Goal: Information Seeking & Learning: Find specific fact

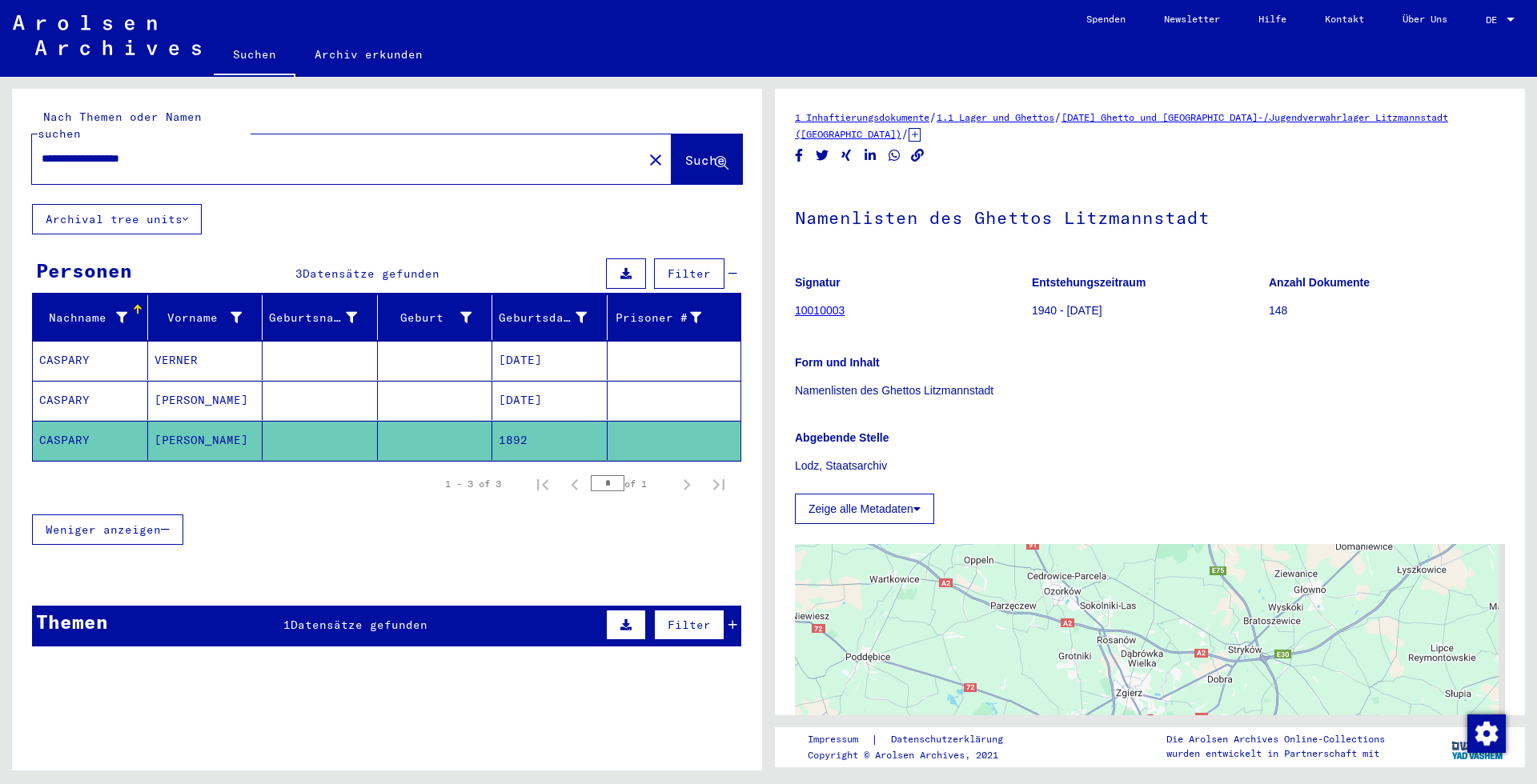
click at [421, 341] on mat-cell at bounding box center [435, 360] width 115 height 39
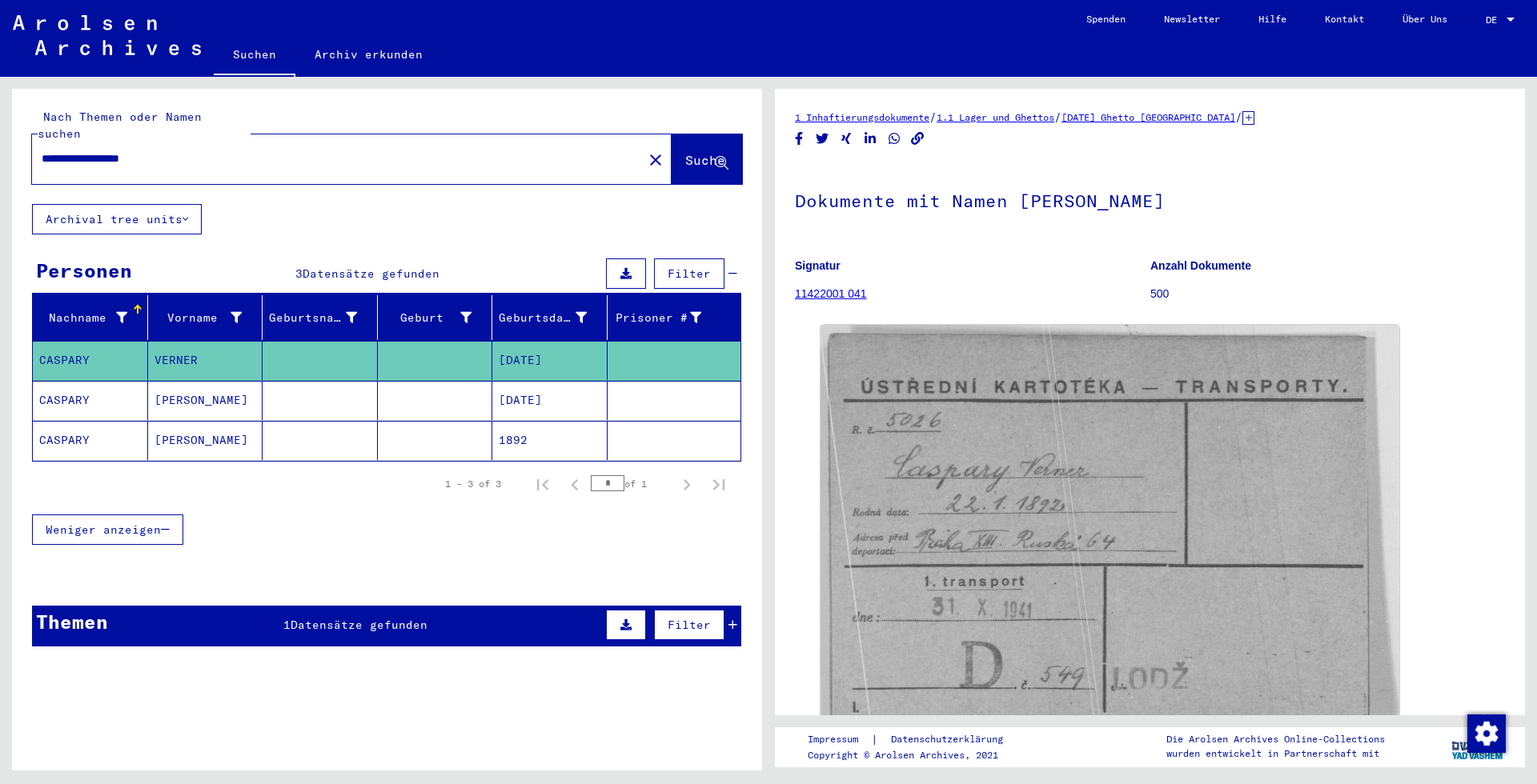
click at [316, 622] on div "Themen 1 Datensätze gefunden Filter" at bounding box center [386, 626] width 709 height 41
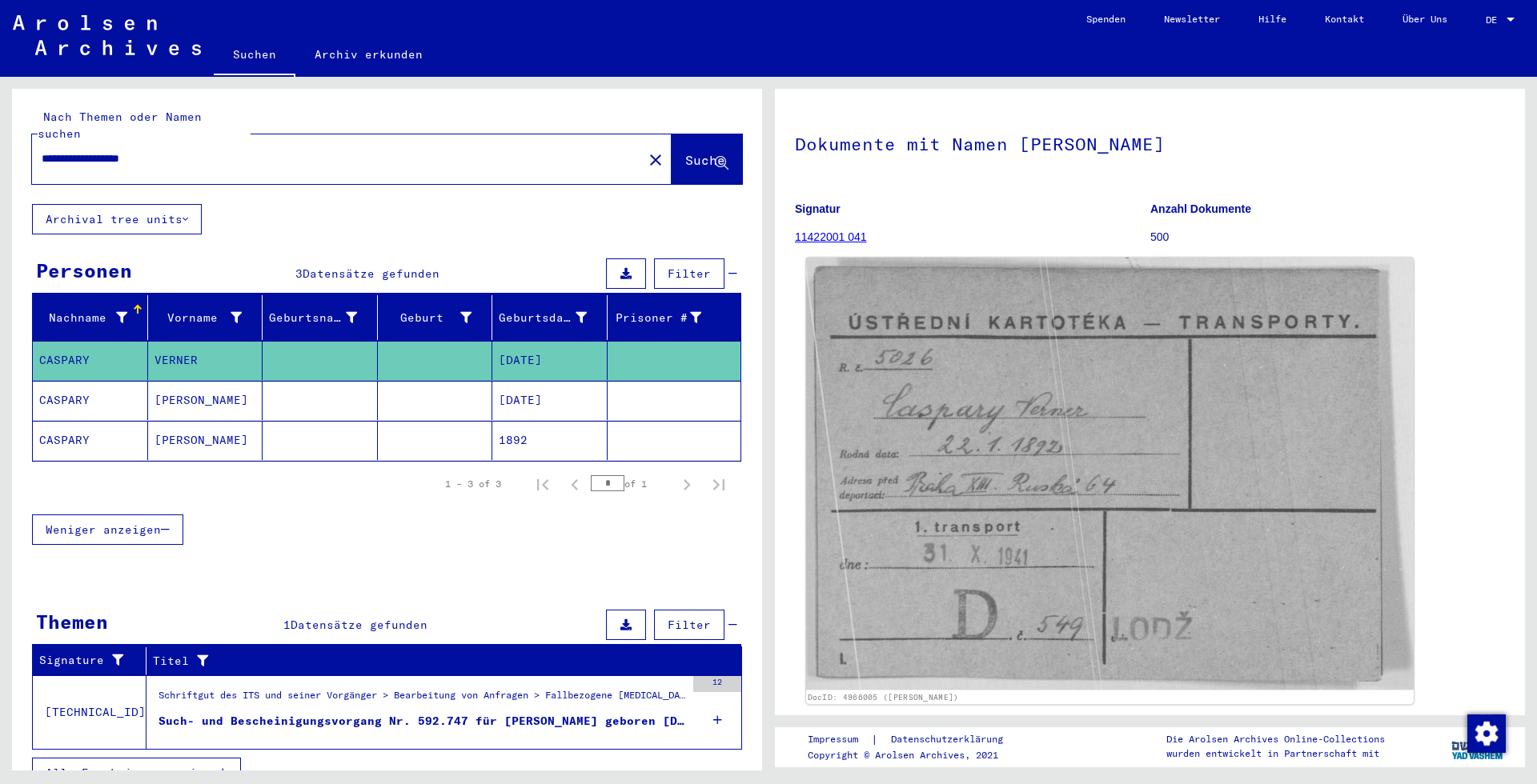
scroll to position [87, 0]
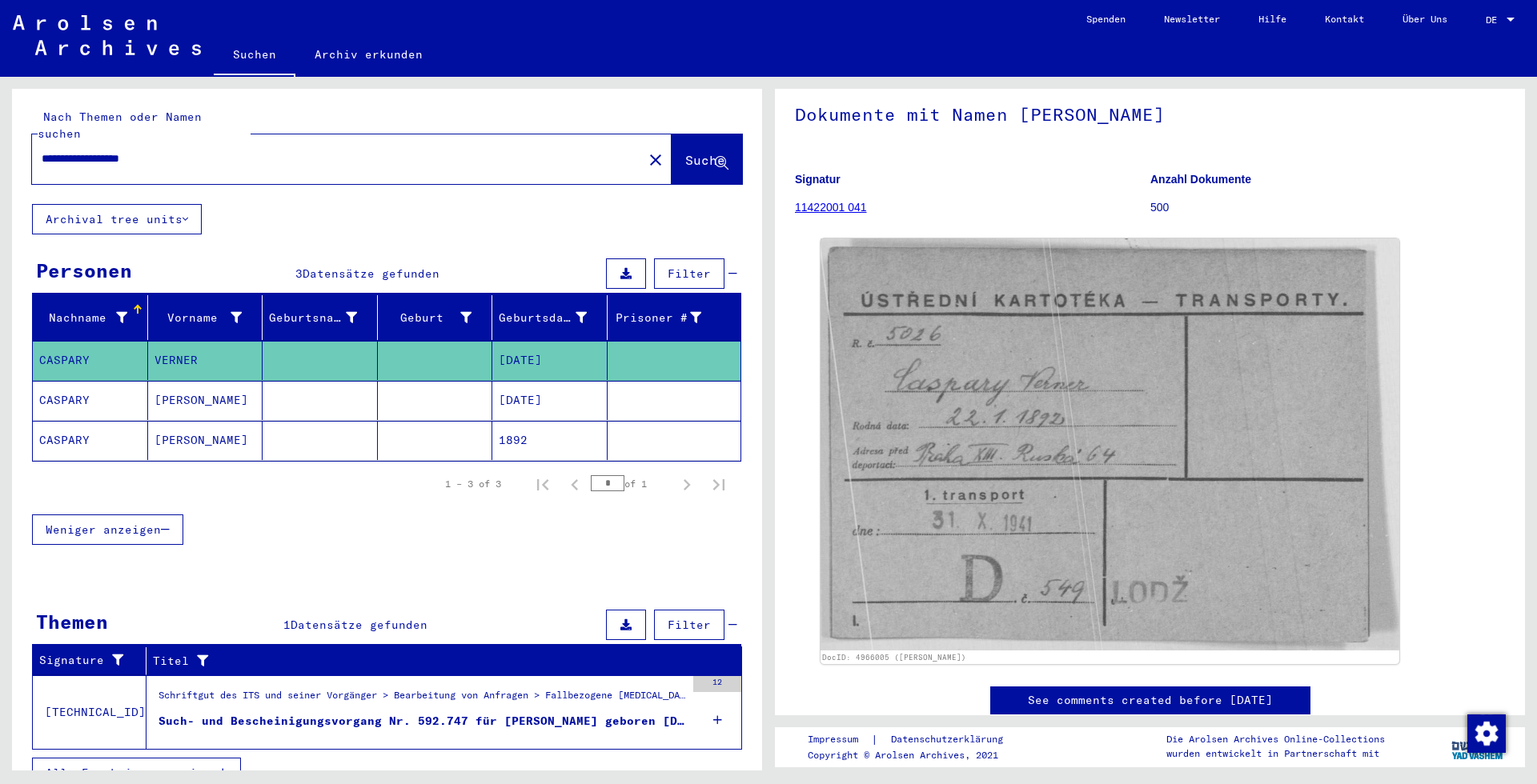
click at [267, 381] on mat-cell at bounding box center [320, 400] width 115 height 39
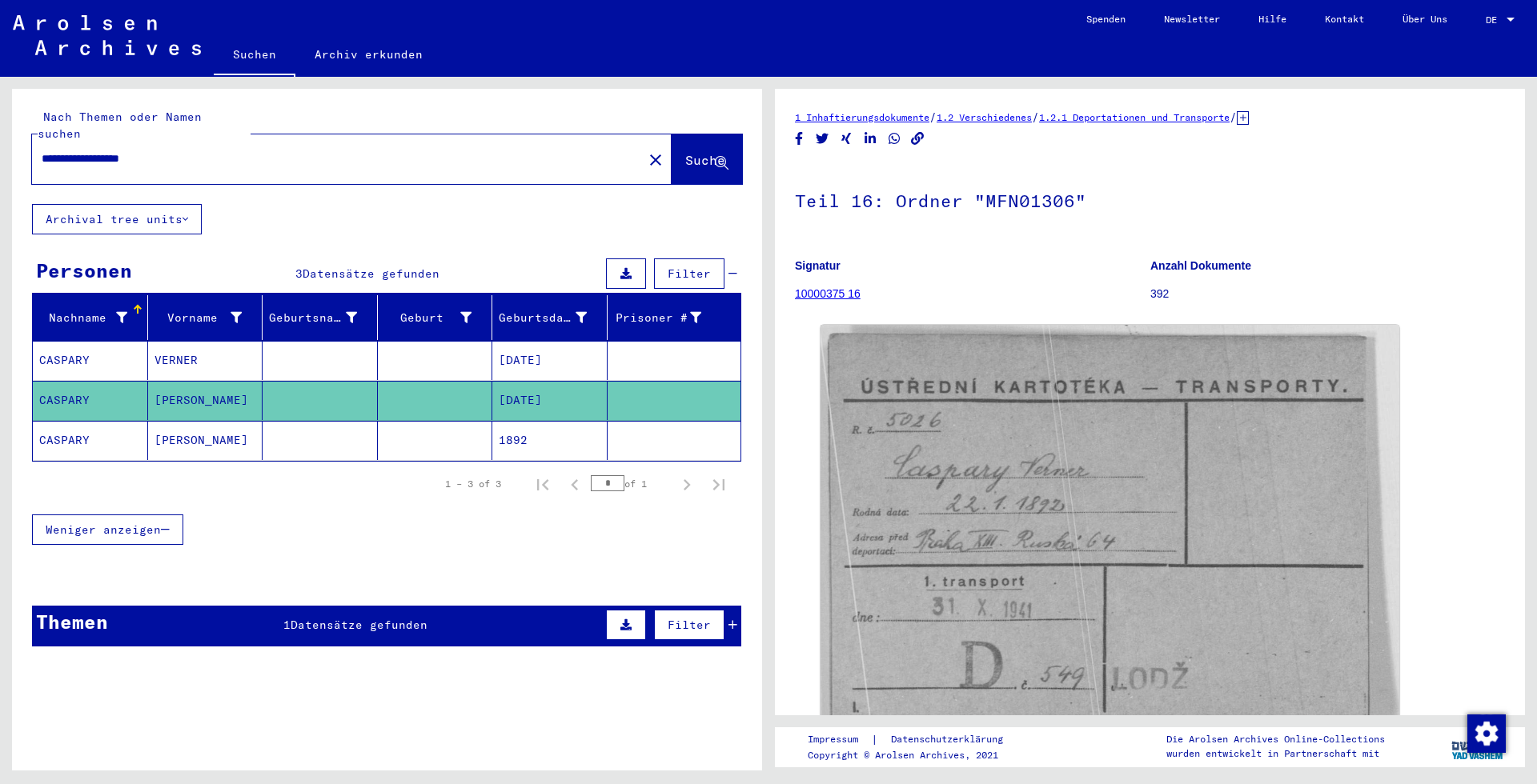
click at [315, 431] on mat-cell at bounding box center [320, 440] width 115 height 39
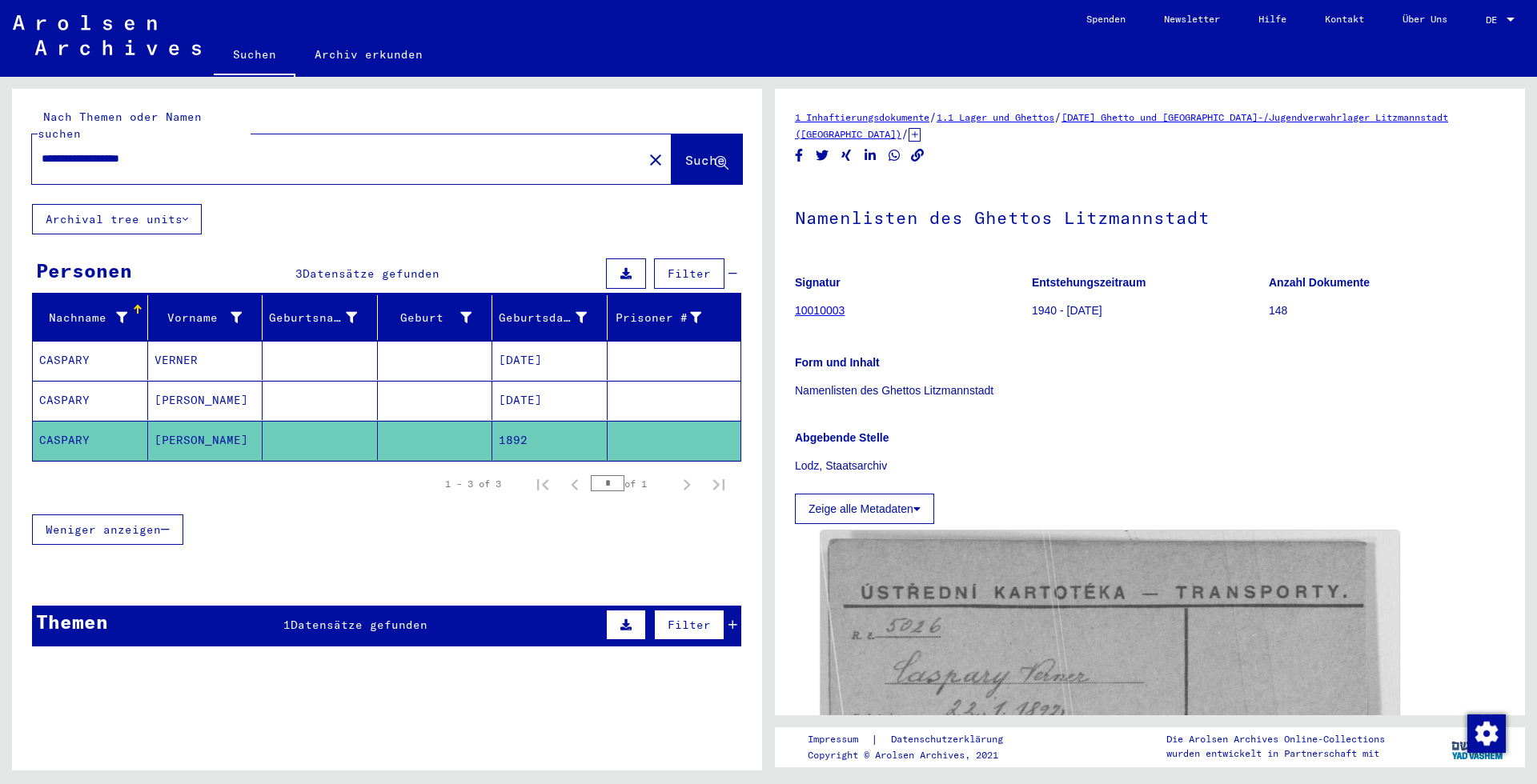
click at [314, 392] on mat-cell at bounding box center [320, 400] width 115 height 39
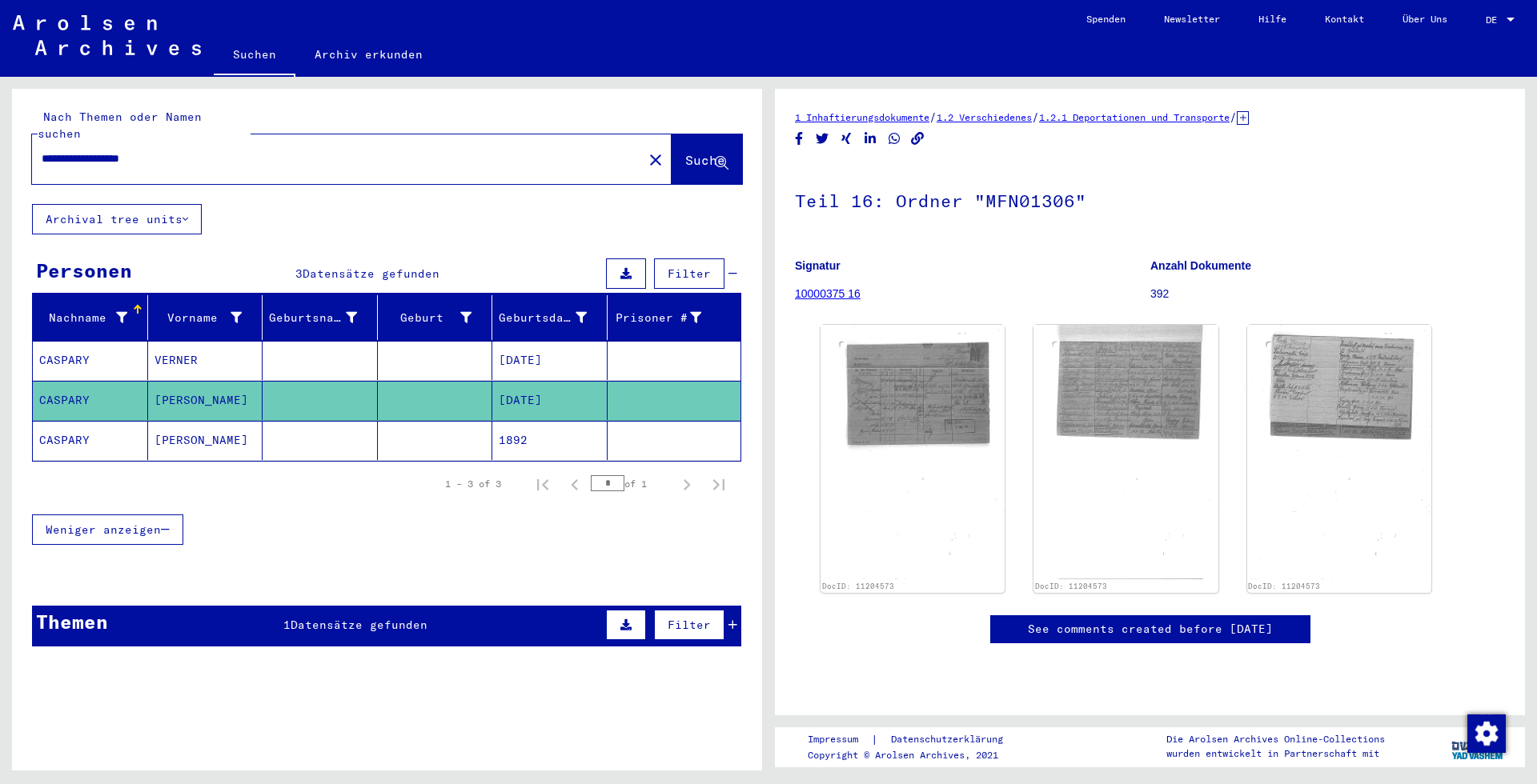
click at [356, 341] on mat-cell at bounding box center [320, 360] width 115 height 39
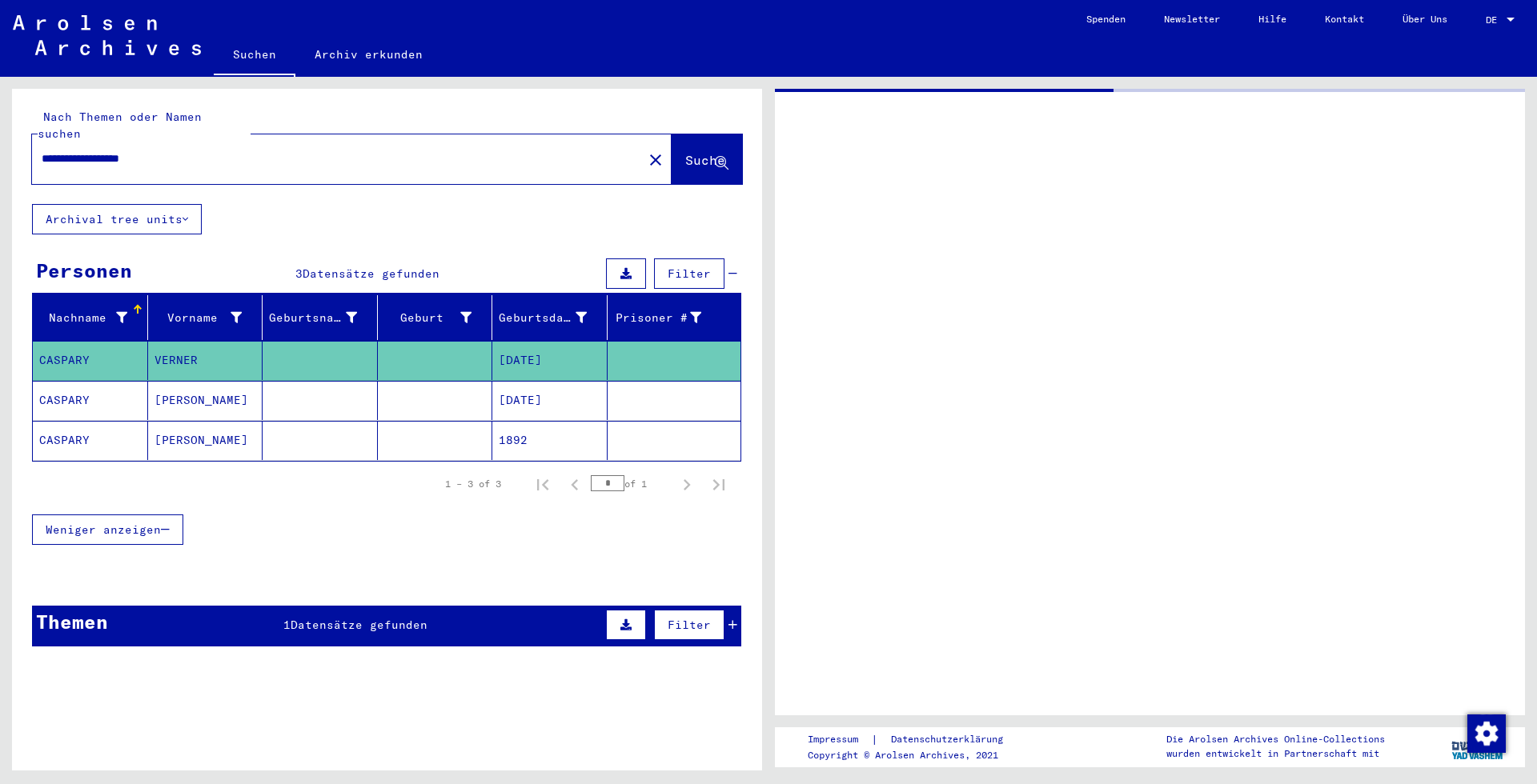
click at [385, 396] on mat-cell at bounding box center [435, 400] width 115 height 39
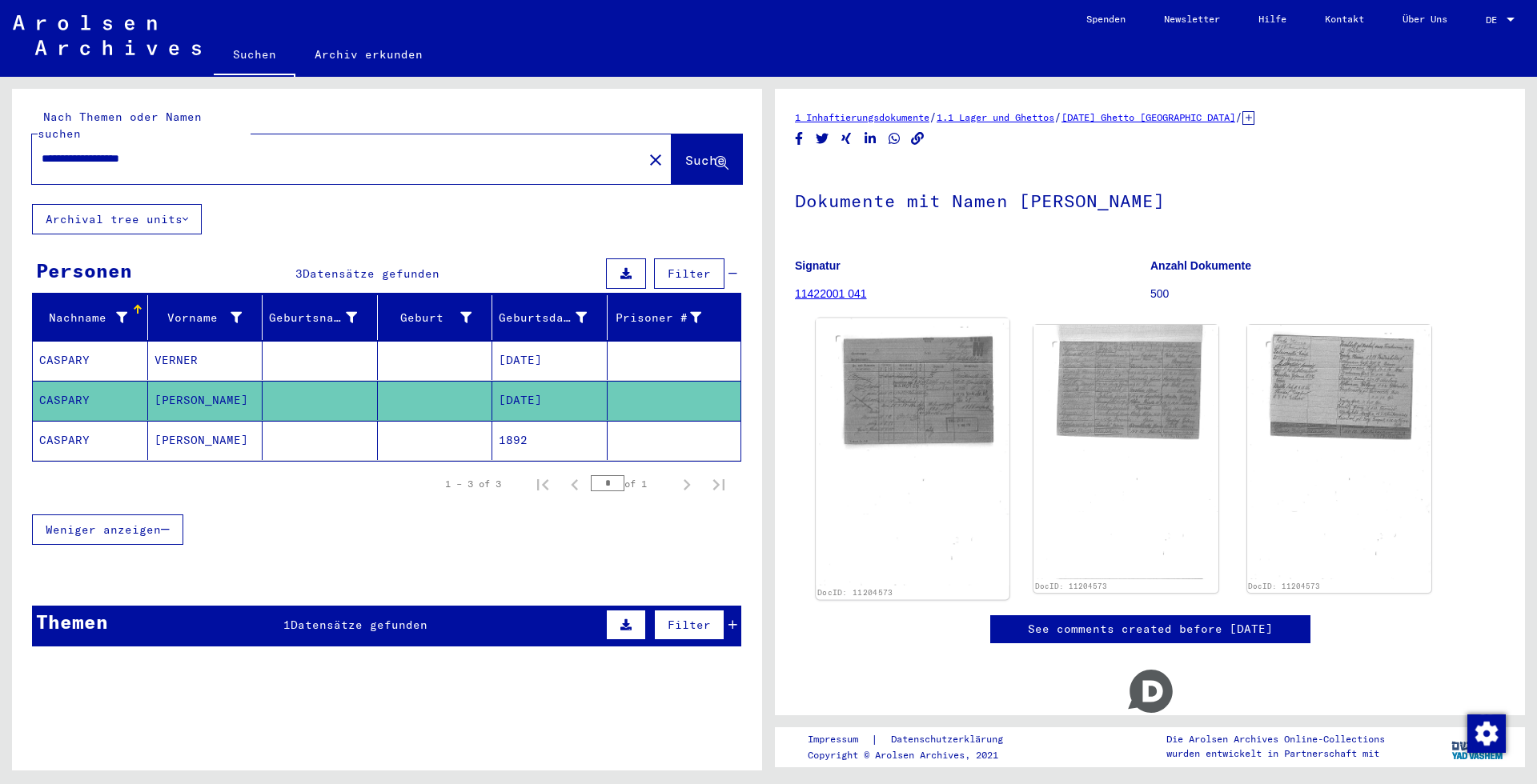
click at [958, 393] on img at bounding box center [912, 452] width 194 height 267
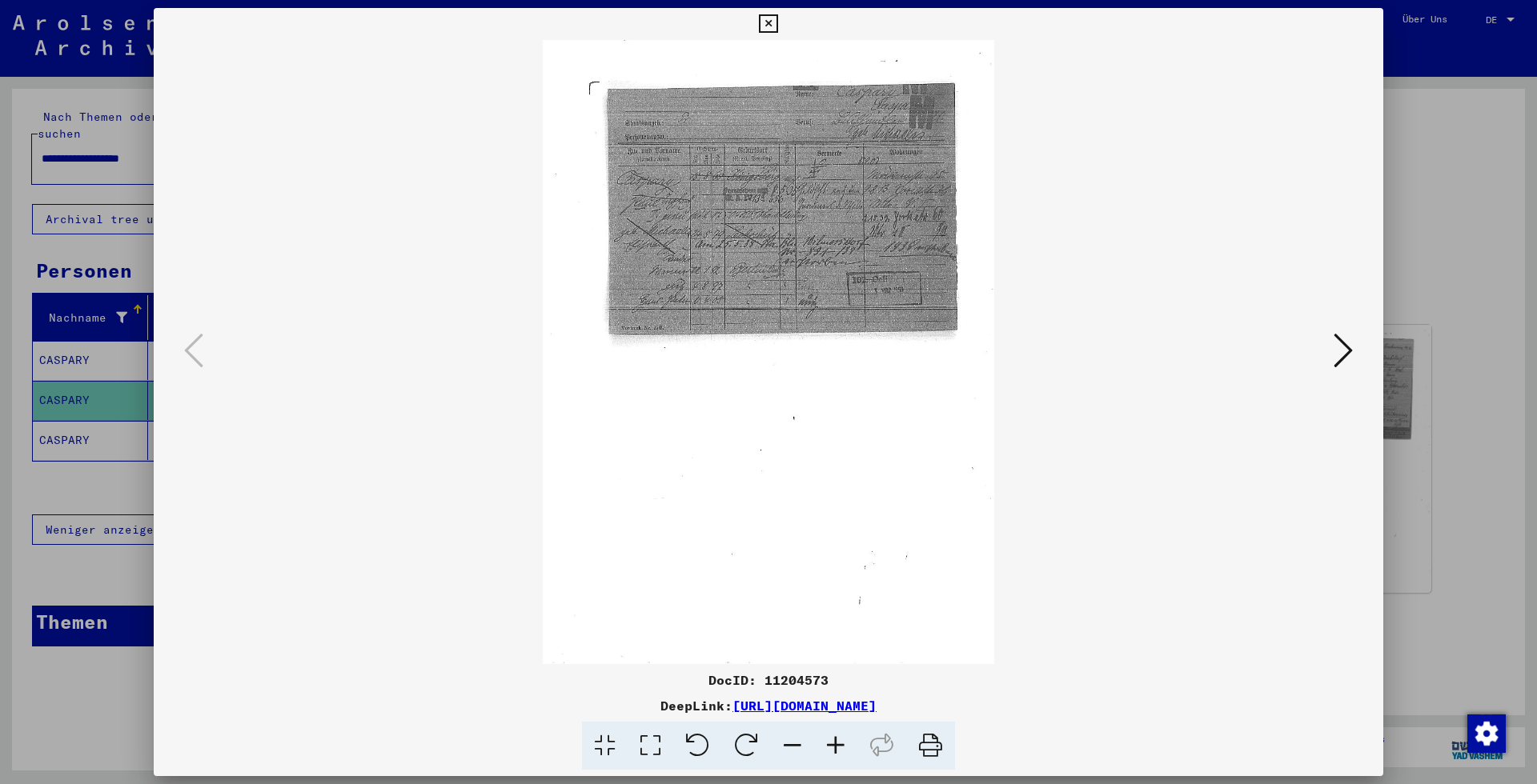
click at [843, 742] on icon at bounding box center [835, 746] width 43 height 49
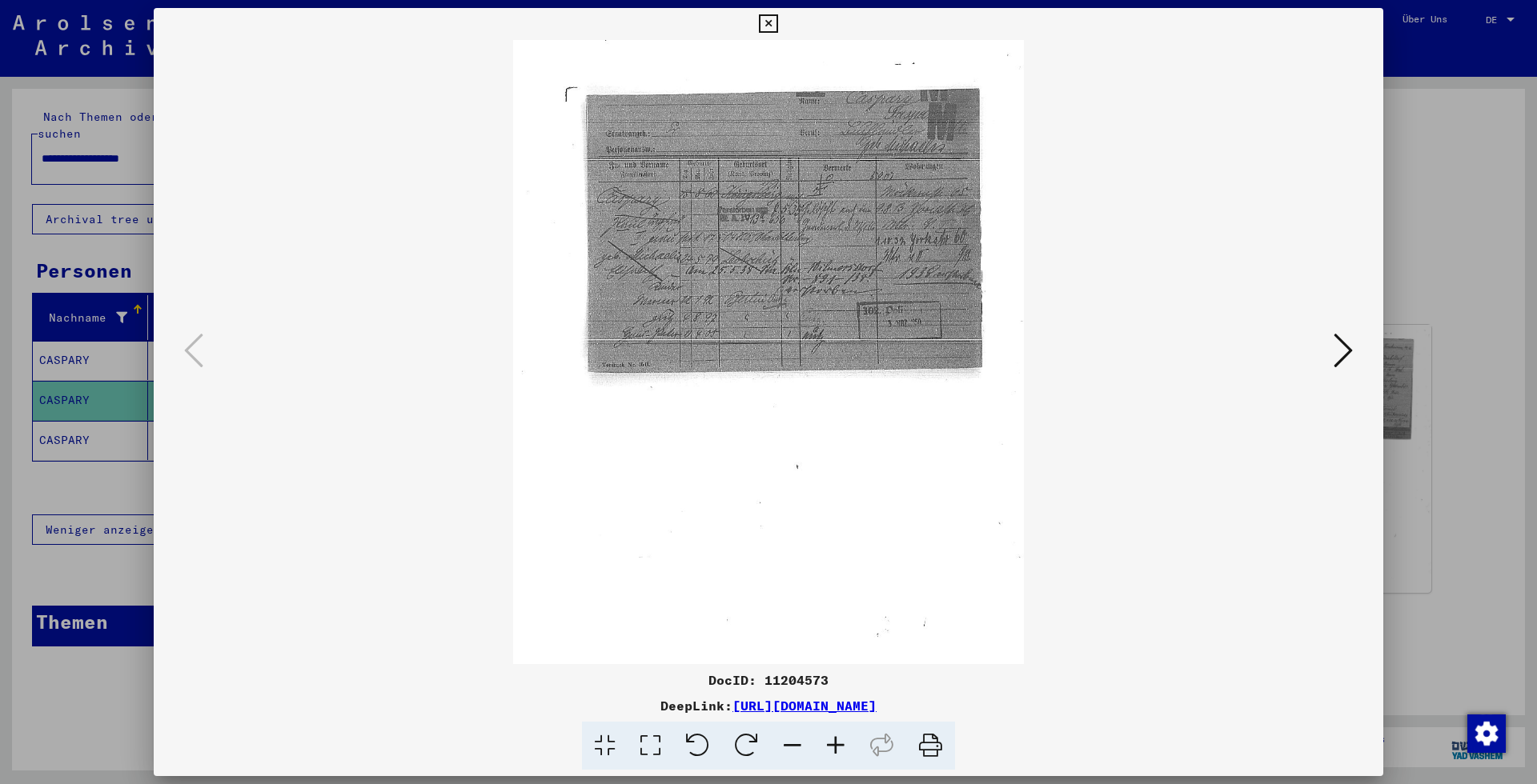
click at [843, 742] on icon at bounding box center [835, 746] width 43 height 49
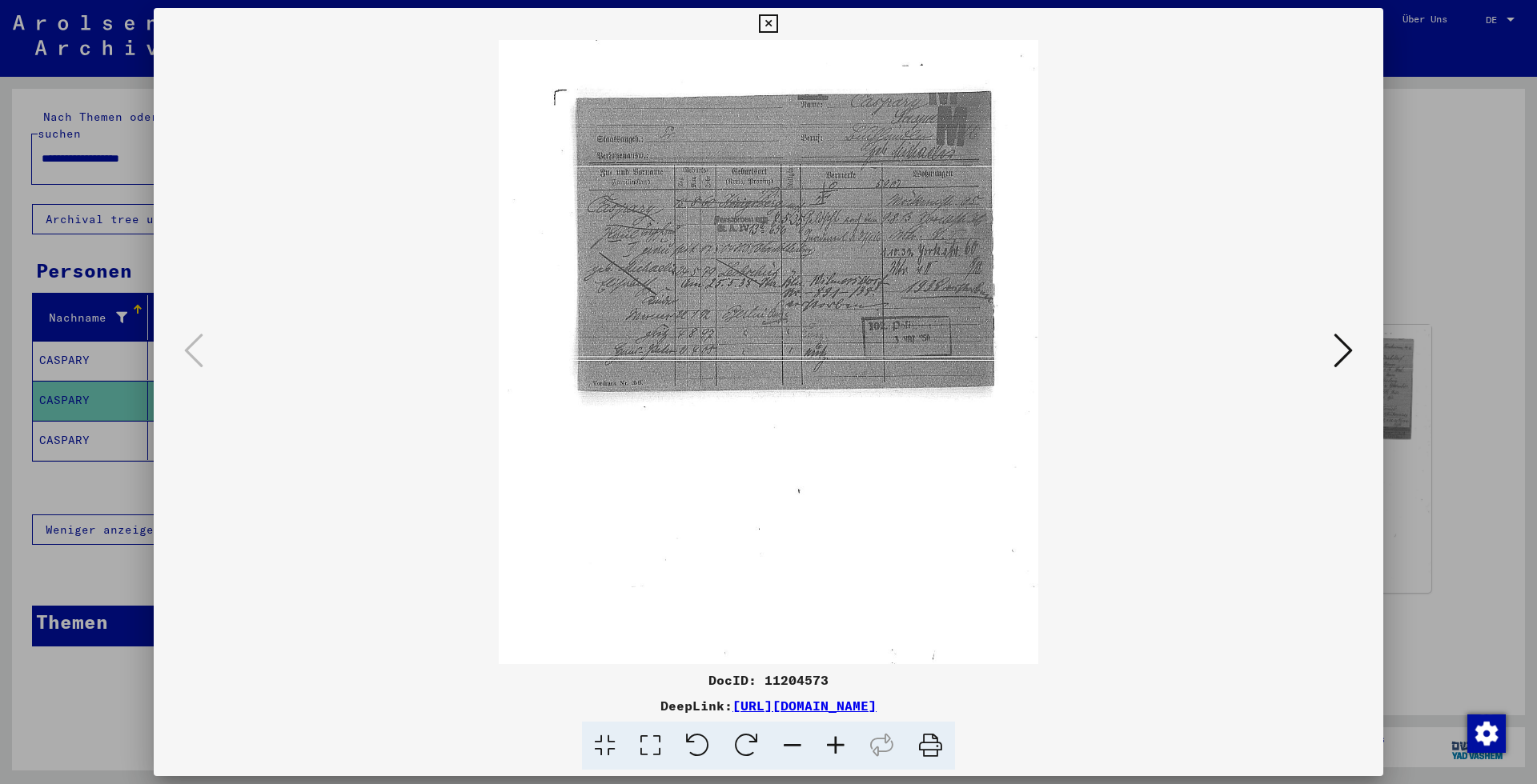
click at [843, 742] on icon at bounding box center [835, 746] width 43 height 49
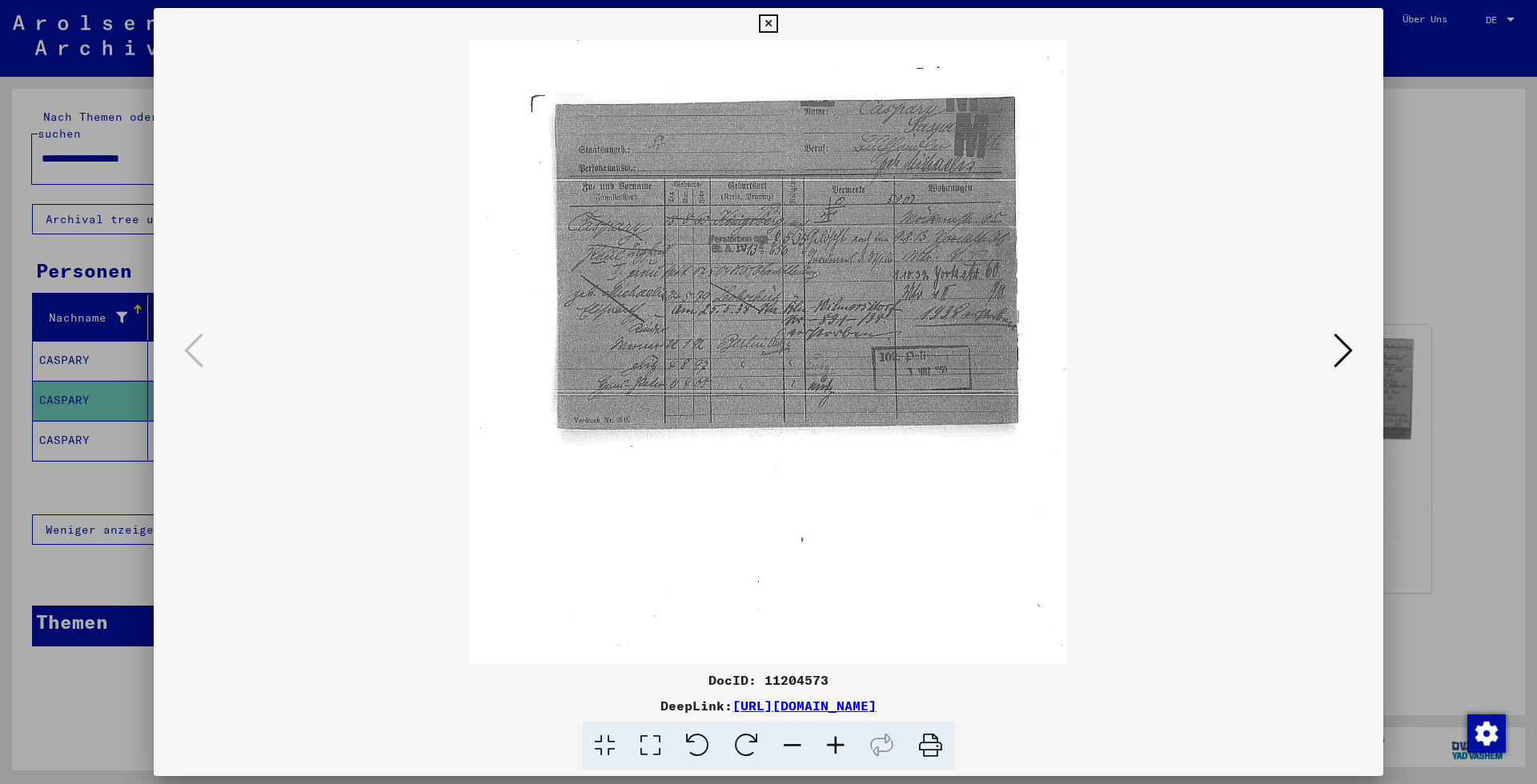
click at [843, 742] on icon at bounding box center [835, 746] width 43 height 49
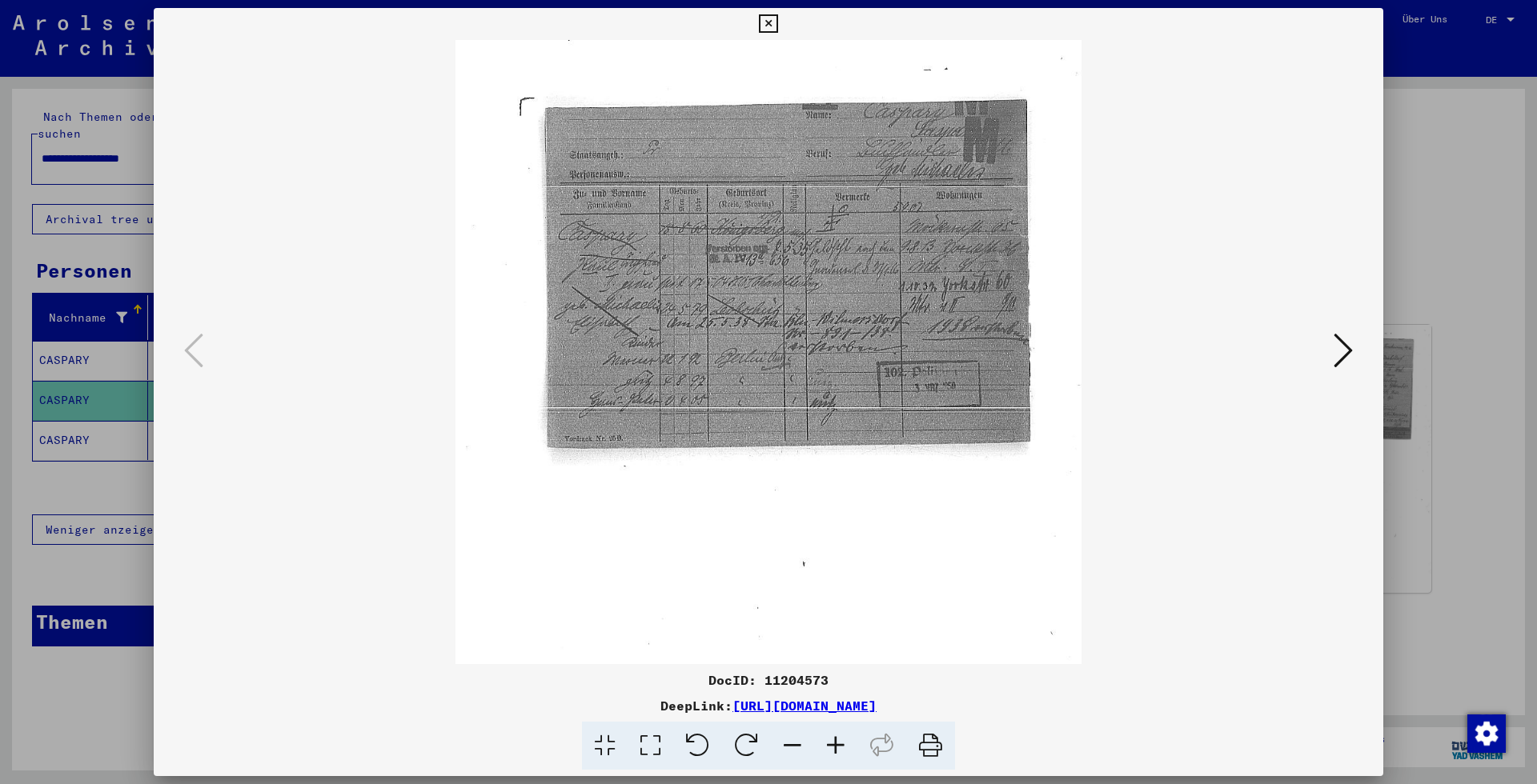
click at [843, 742] on icon at bounding box center [835, 746] width 43 height 49
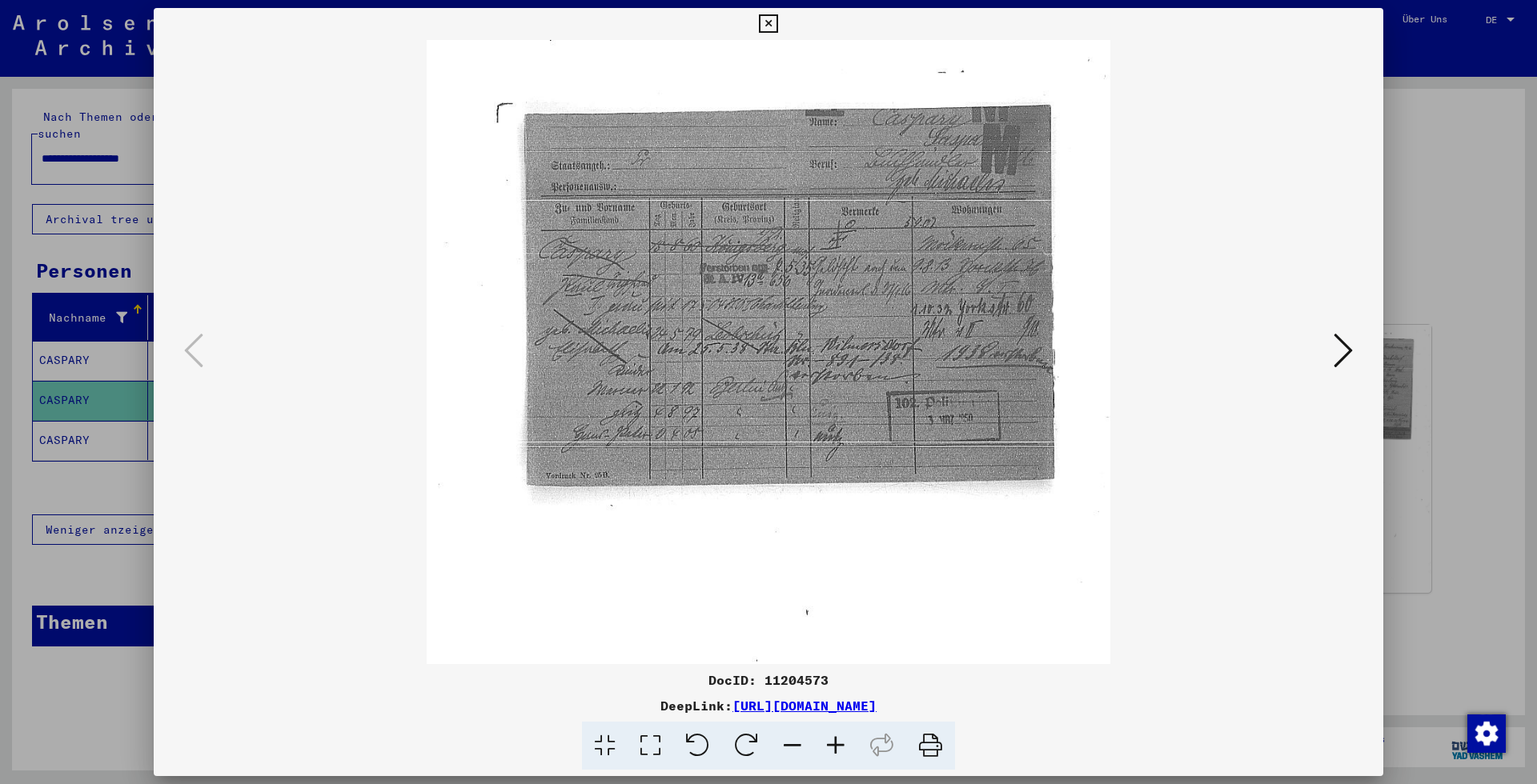
click at [843, 742] on icon at bounding box center [835, 746] width 43 height 49
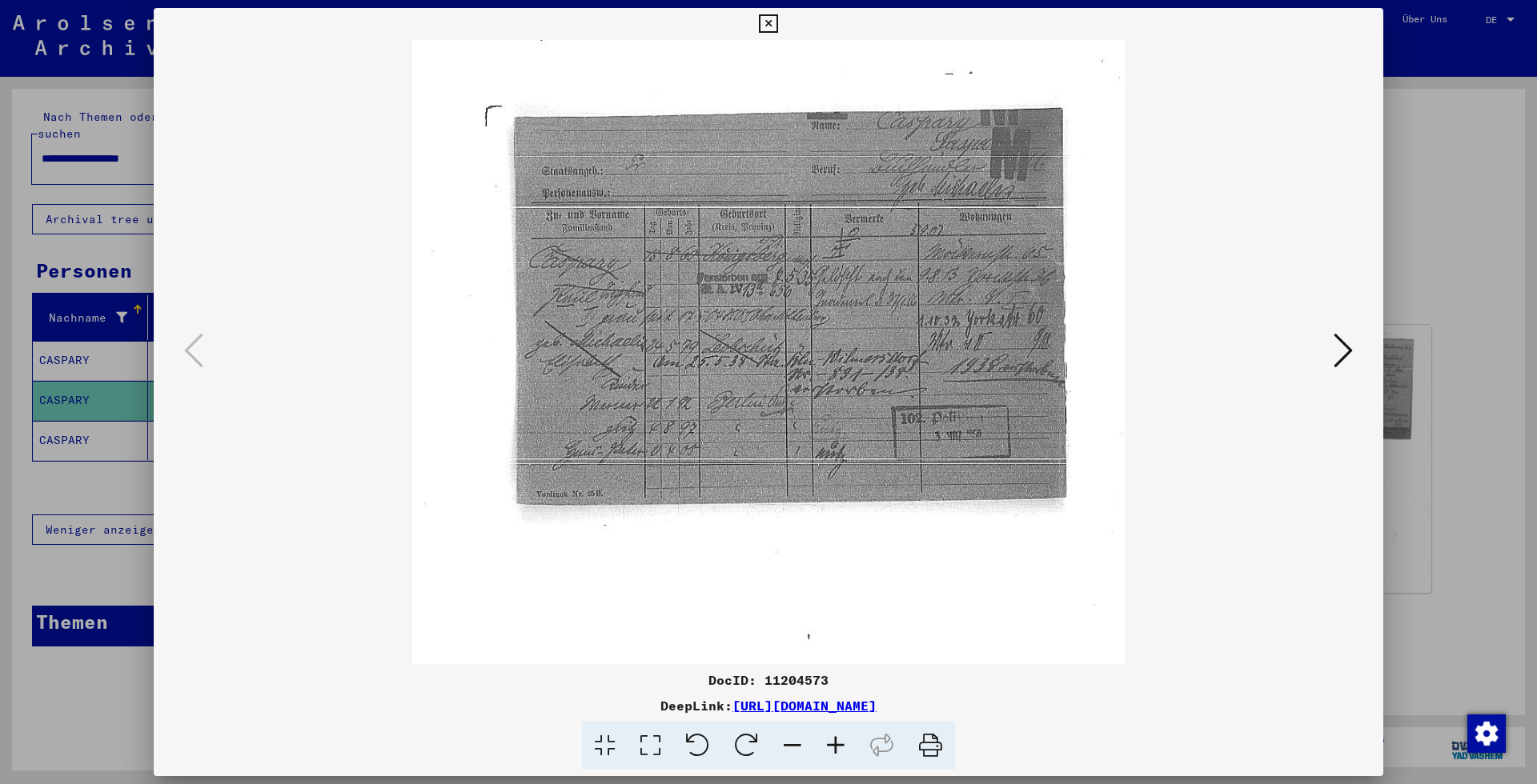
click at [843, 742] on icon at bounding box center [835, 746] width 43 height 49
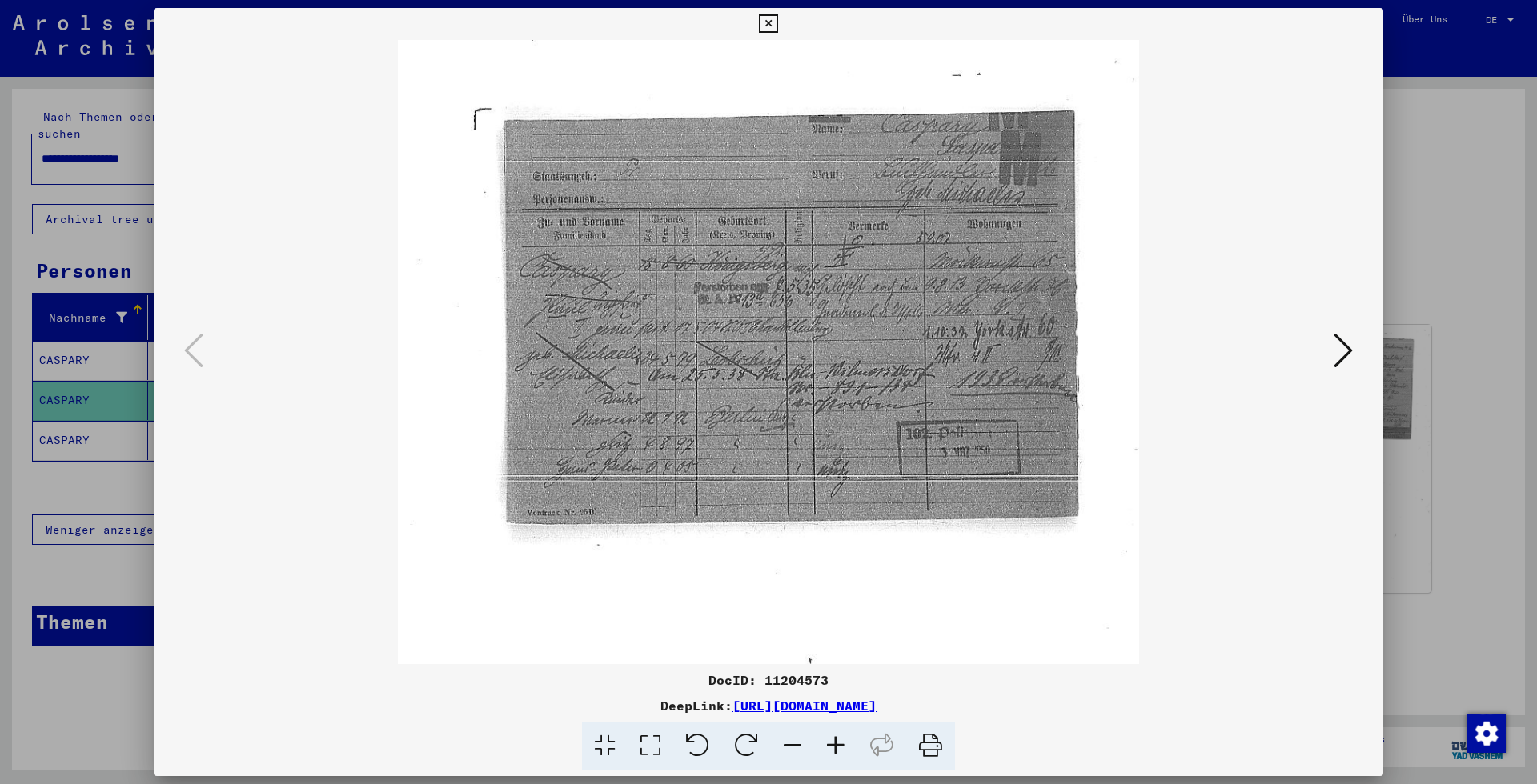
click at [843, 741] on icon at bounding box center [835, 746] width 43 height 49
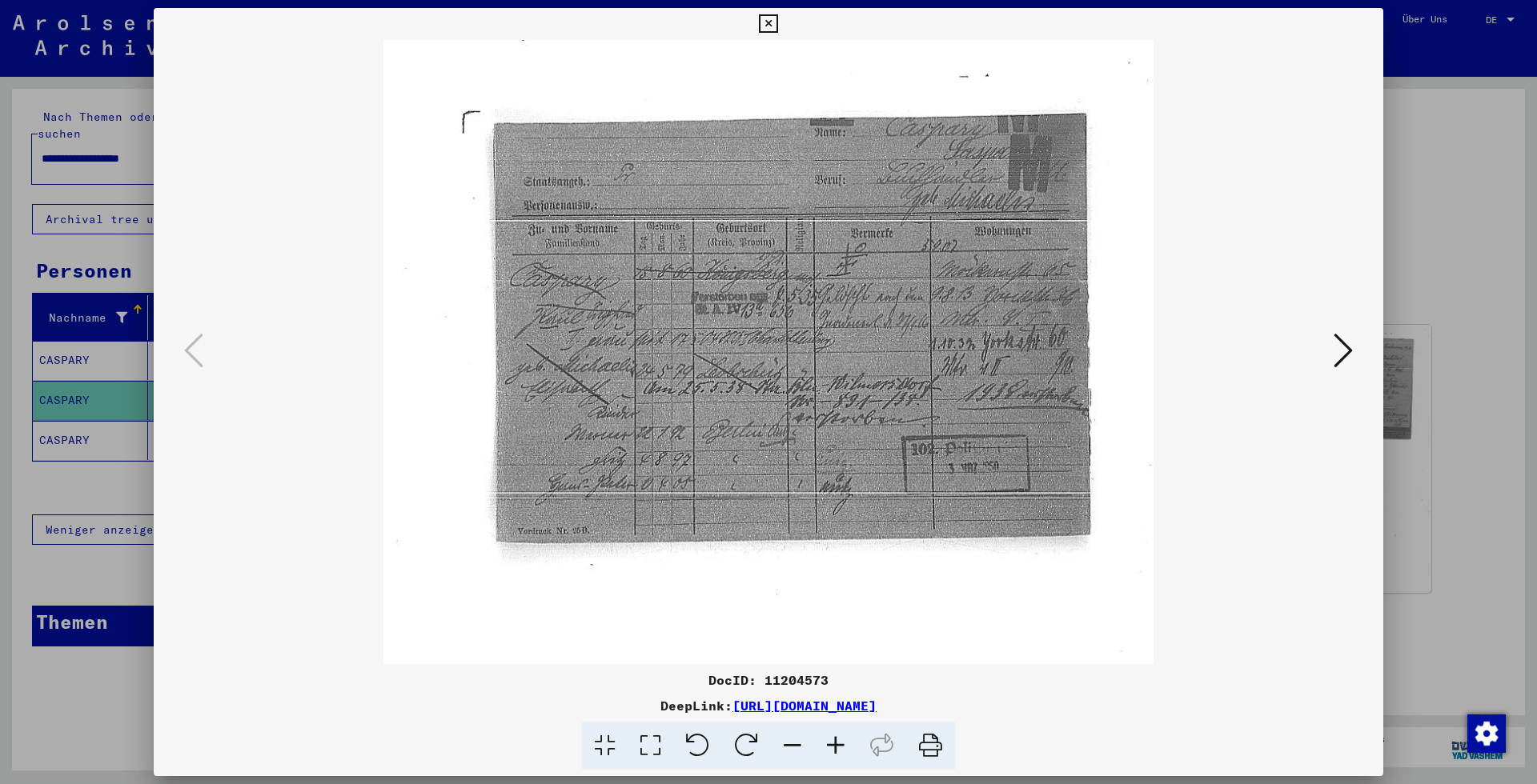
click at [843, 741] on icon at bounding box center [835, 746] width 43 height 49
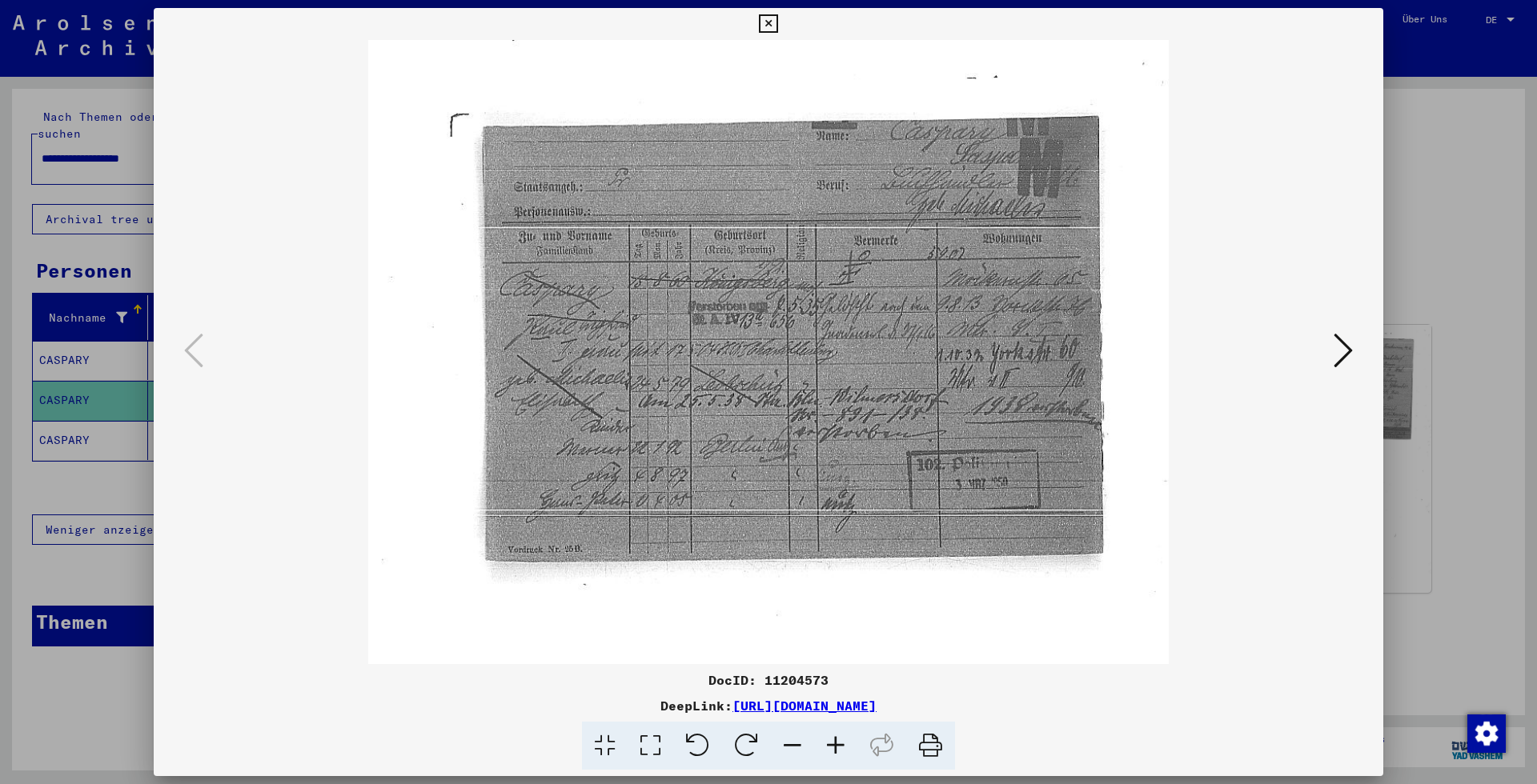
click at [843, 741] on icon at bounding box center [835, 746] width 43 height 49
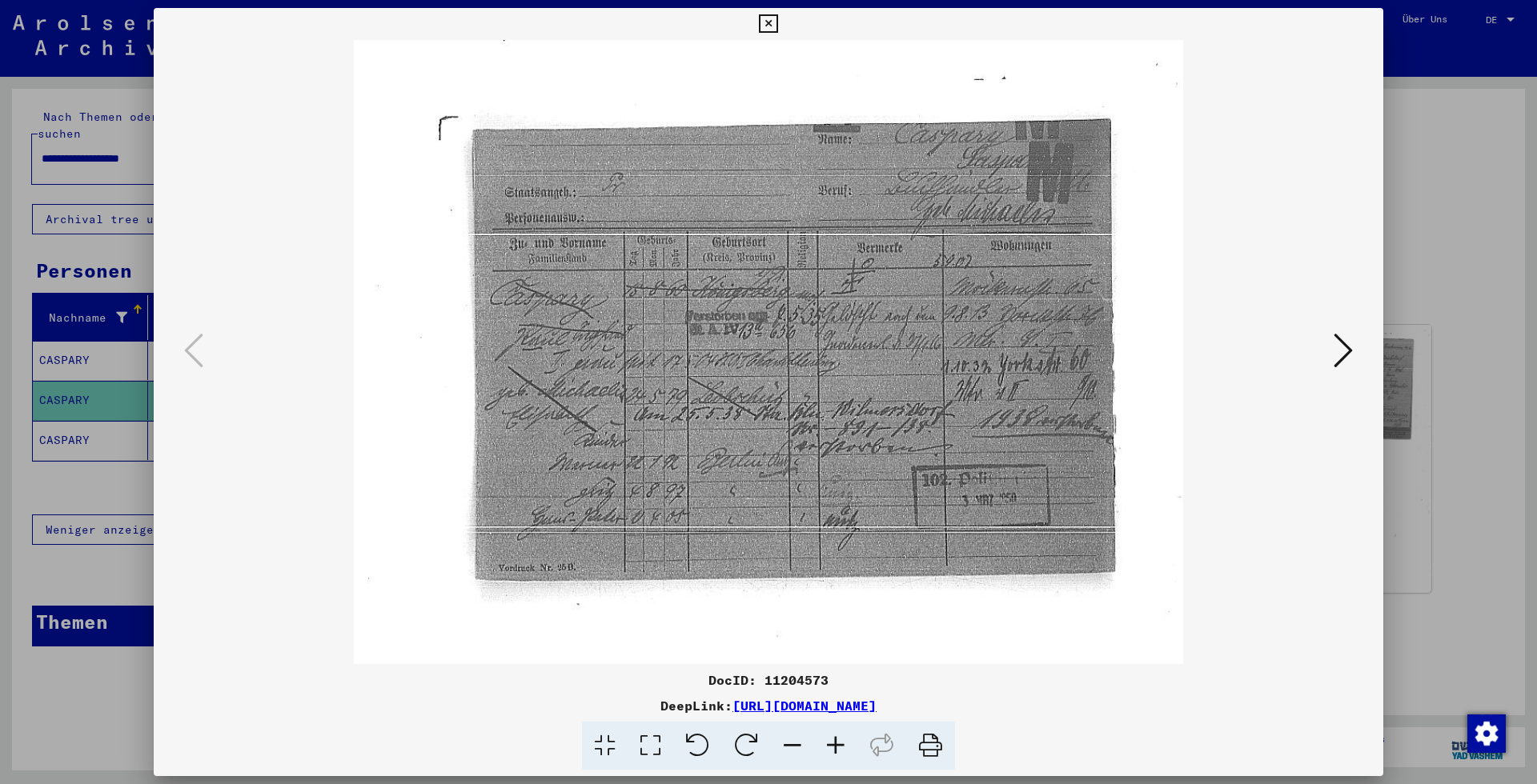
click at [843, 741] on icon at bounding box center [835, 746] width 43 height 49
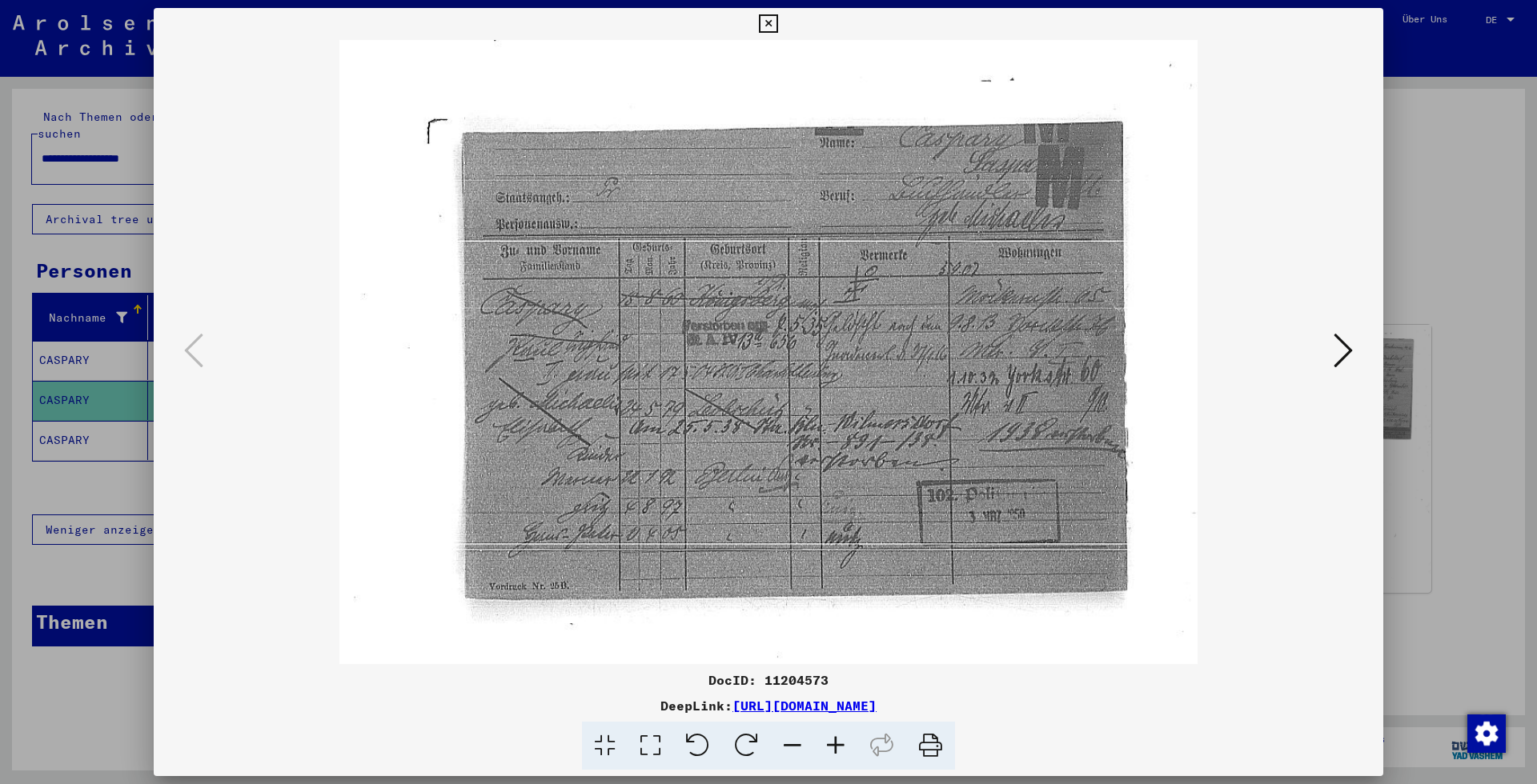
drag, startPoint x: 1331, startPoint y: 358, endPoint x: 1346, endPoint y: 352, distance: 16.2
click at [1328, 356] on div at bounding box center [768, 351] width 1121 height 624
click at [1347, 352] on icon at bounding box center [1343, 351] width 19 height 38
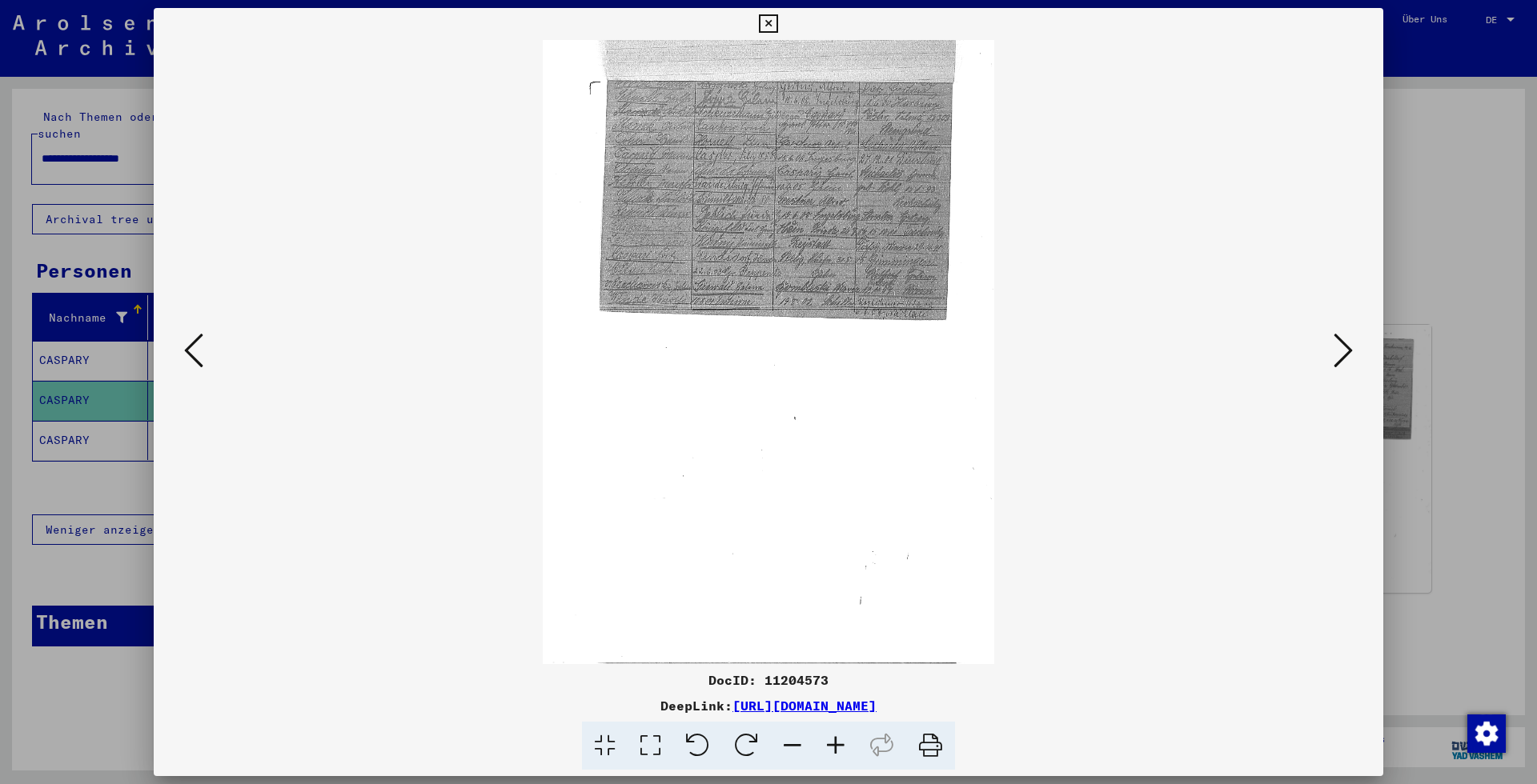
click at [944, 163] on img at bounding box center [769, 351] width 452 height 624
click at [742, 352] on img at bounding box center [769, 351] width 452 height 624
click at [661, 498] on img at bounding box center [769, 351] width 452 height 624
click at [210, 338] on viewer-one-image at bounding box center [768, 351] width 1121 height 624
click at [662, 113] on img at bounding box center [769, 351] width 452 height 624
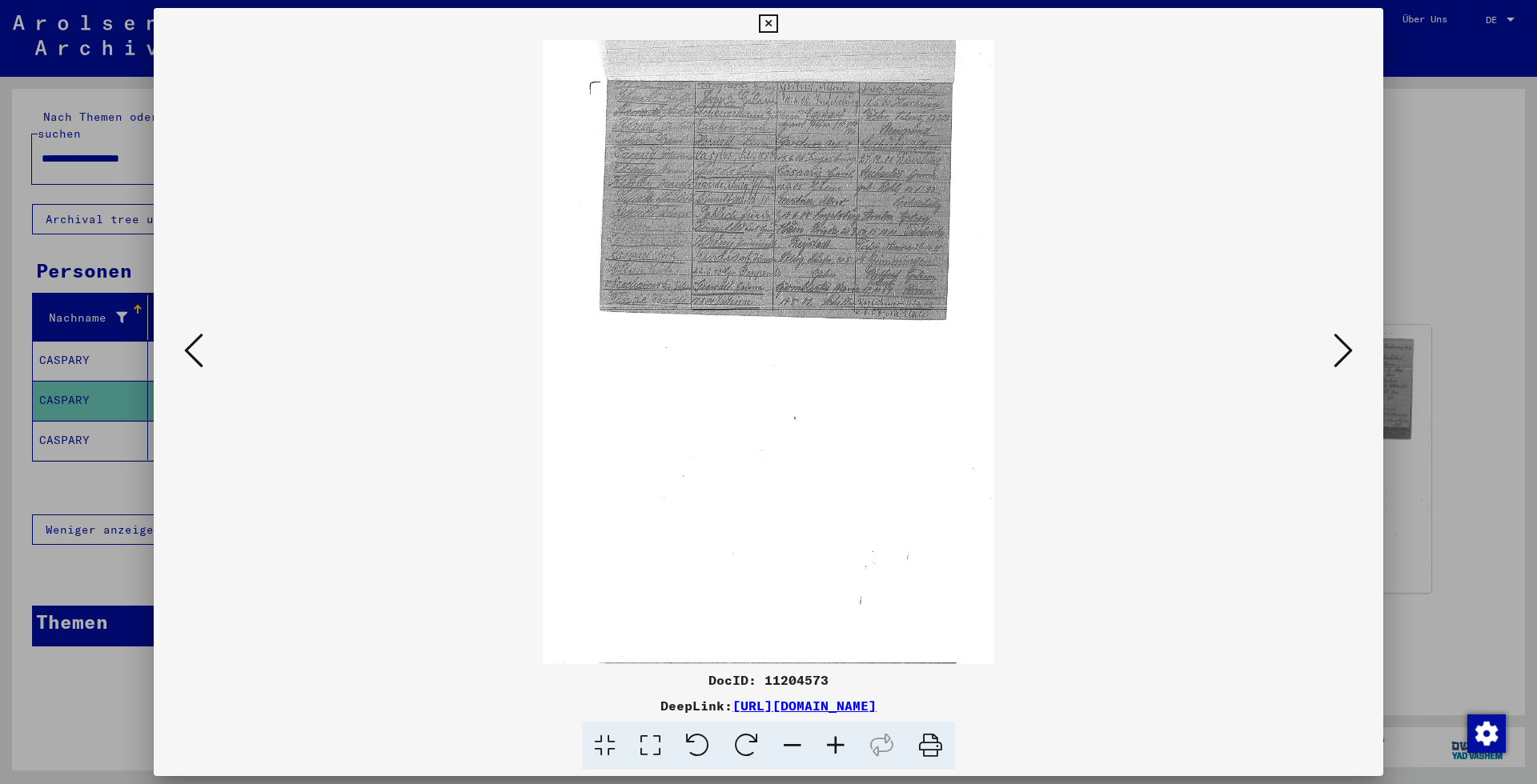
drag, startPoint x: 856, startPoint y: 755, endPoint x: 847, endPoint y: 752, distance: 9.5
click at [850, 754] on icon at bounding box center [835, 746] width 43 height 49
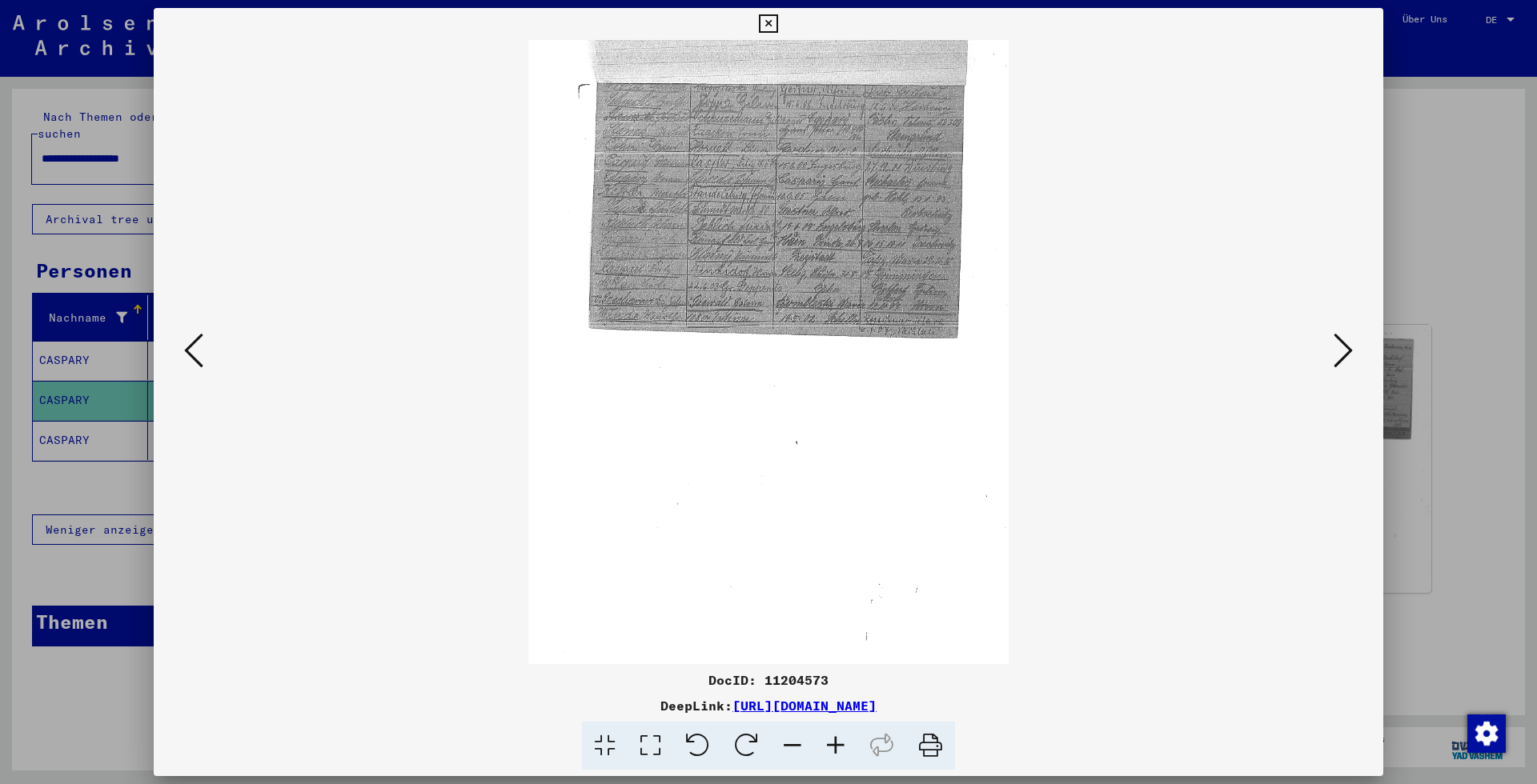
click at [847, 752] on icon at bounding box center [835, 746] width 43 height 49
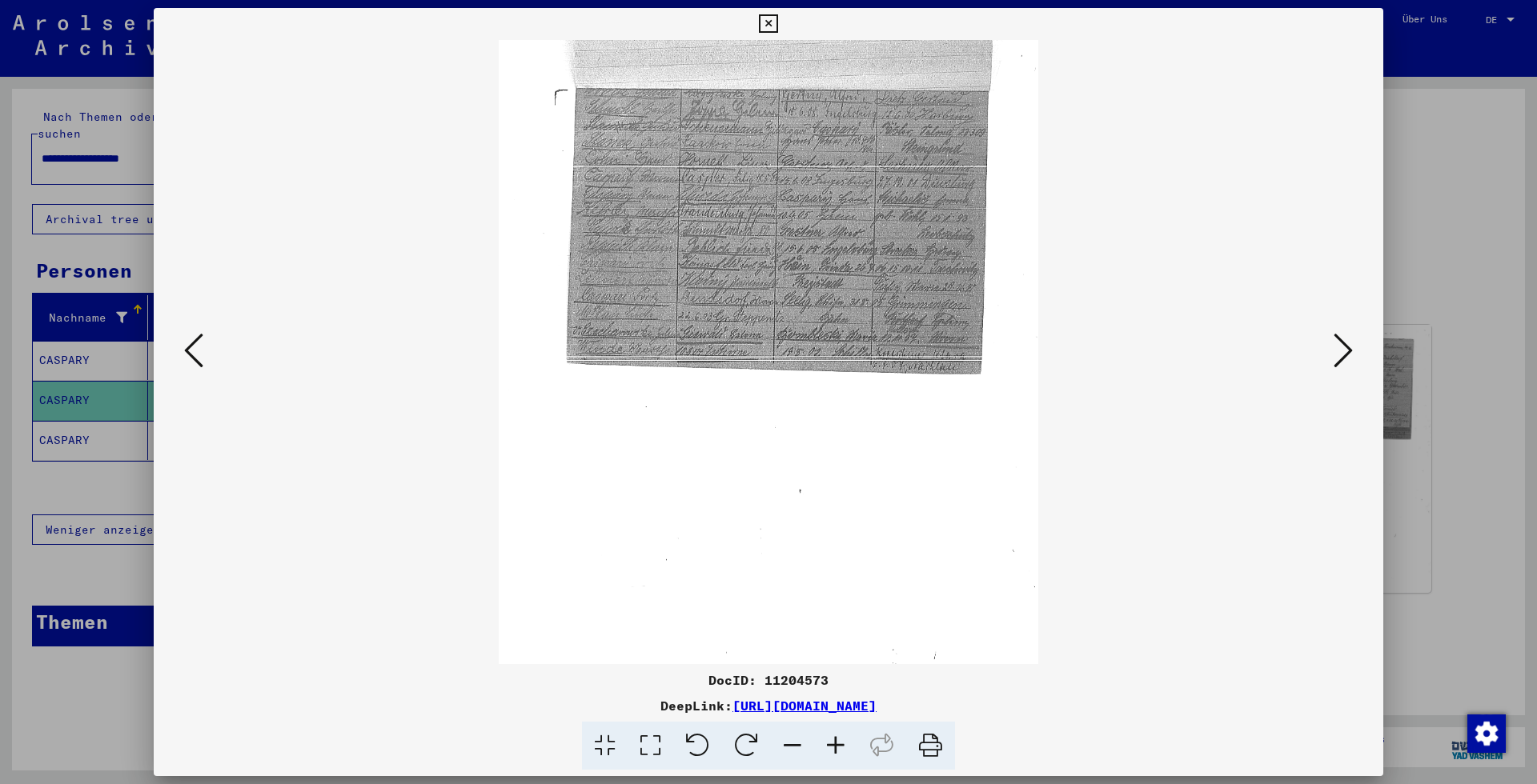
click at [847, 752] on icon at bounding box center [835, 746] width 43 height 49
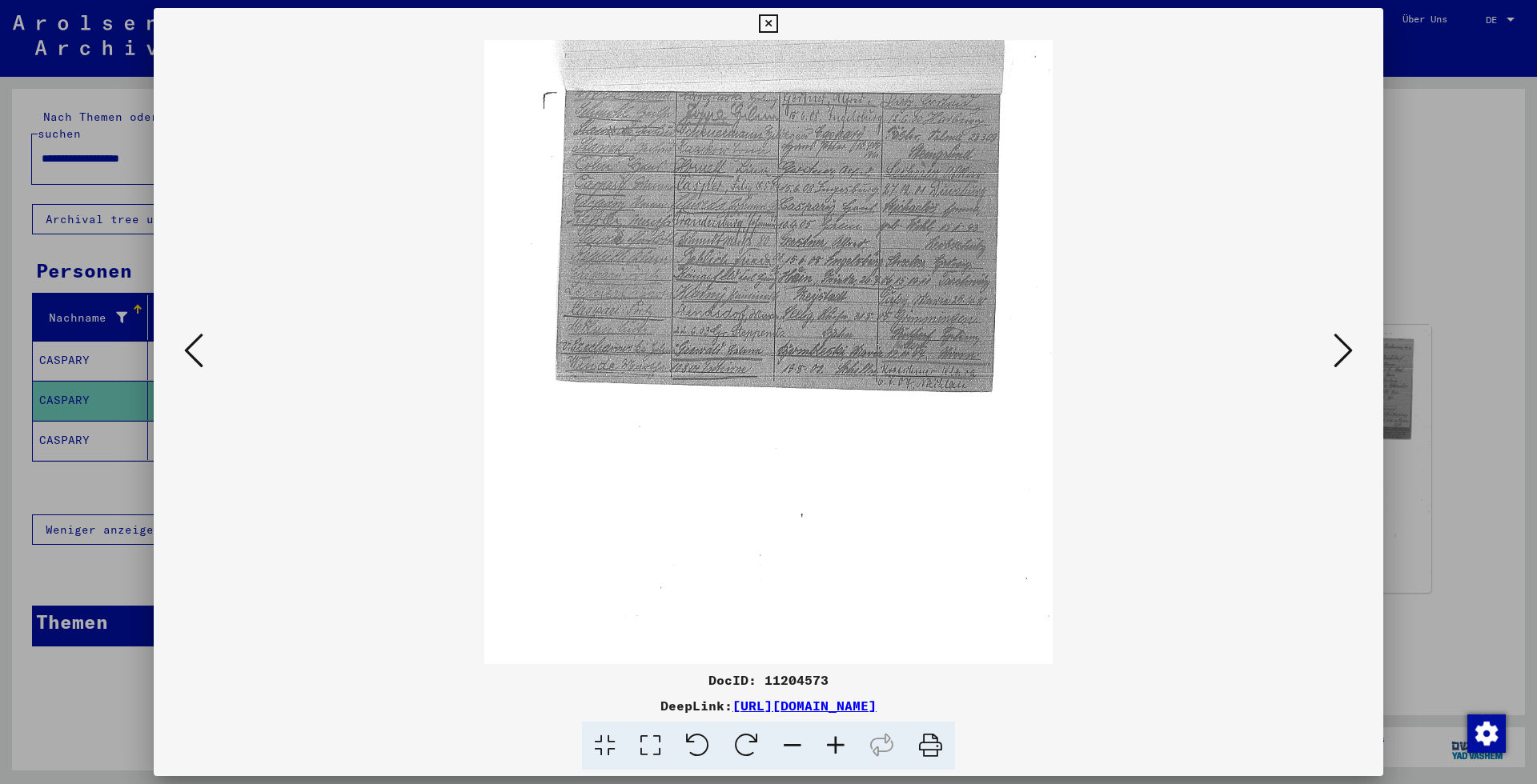
click at [847, 752] on icon at bounding box center [835, 746] width 43 height 49
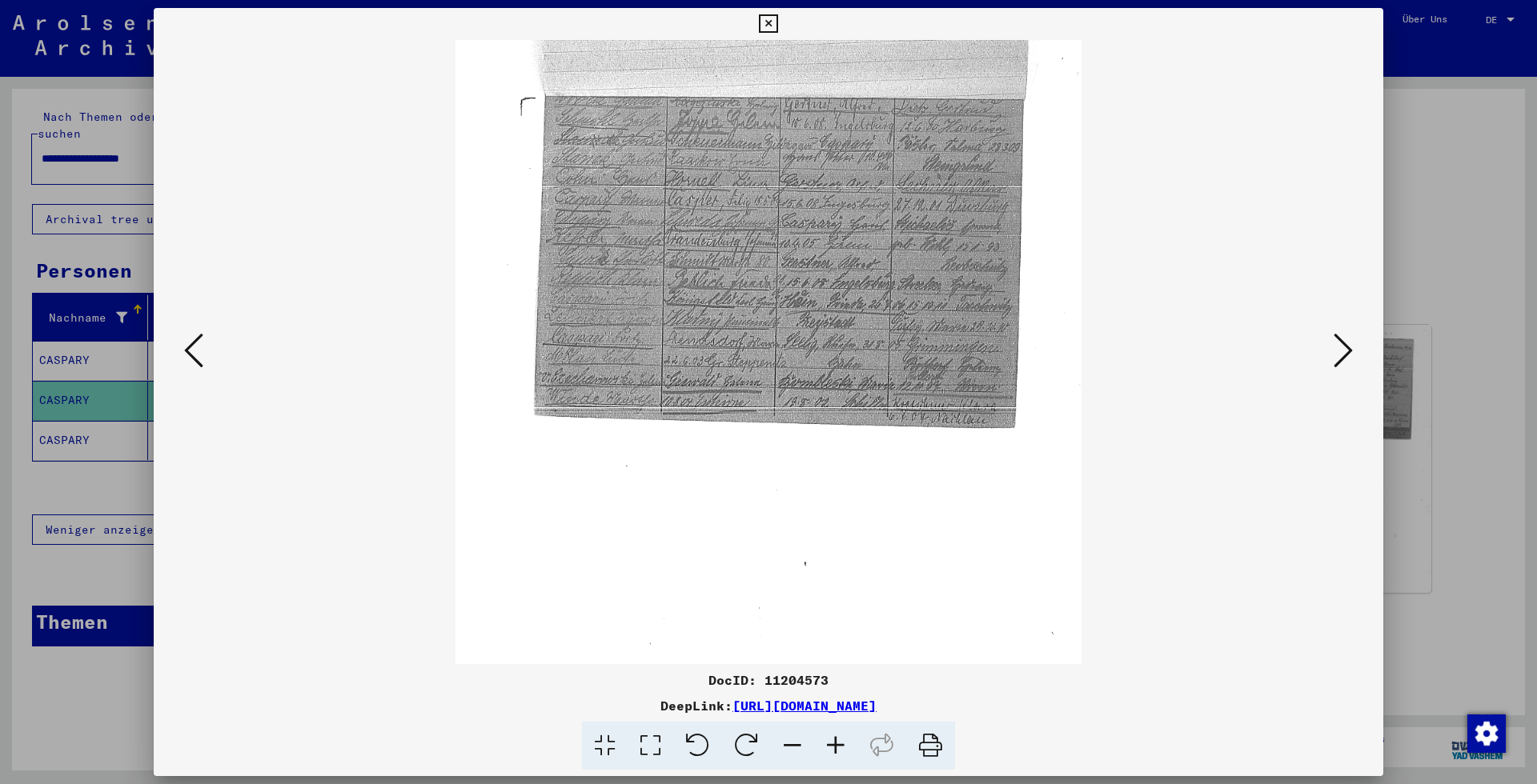
click at [847, 752] on icon at bounding box center [835, 746] width 43 height 49
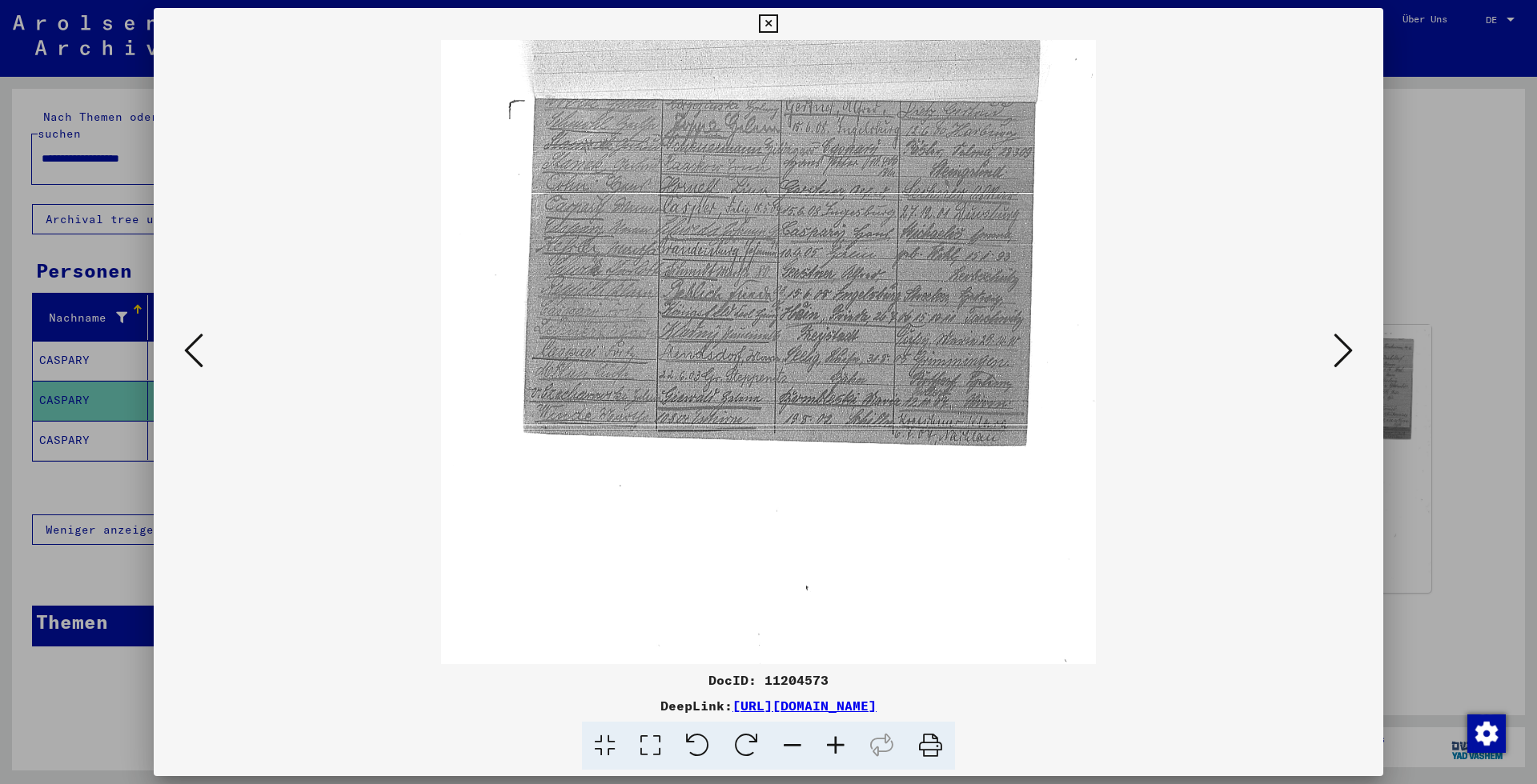
click at [847, 752] on icon at bounding box center [835, 746] width 43 height 49
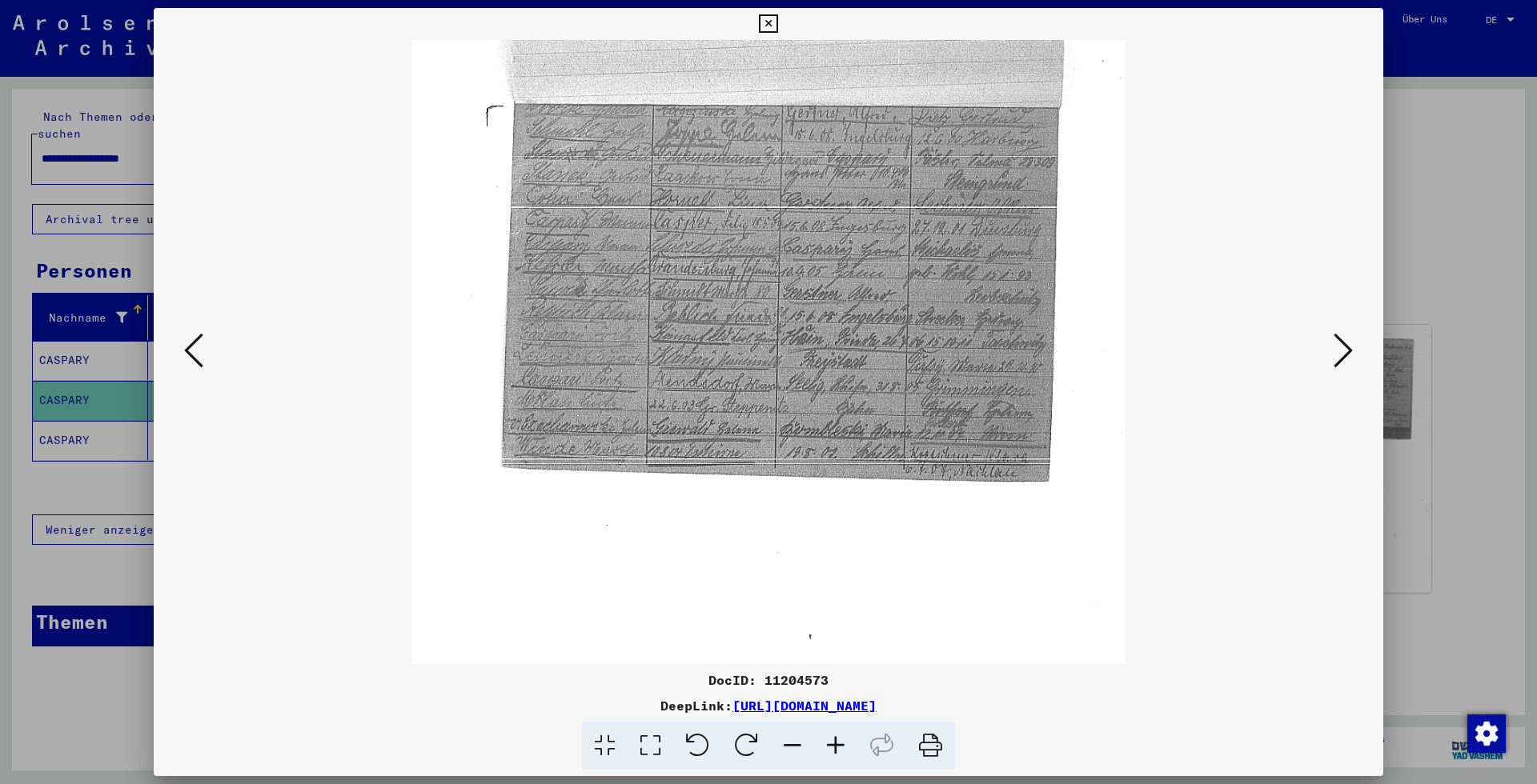
click at [847, 751] on icon at bounding box center [835, 746] width 43 height 49
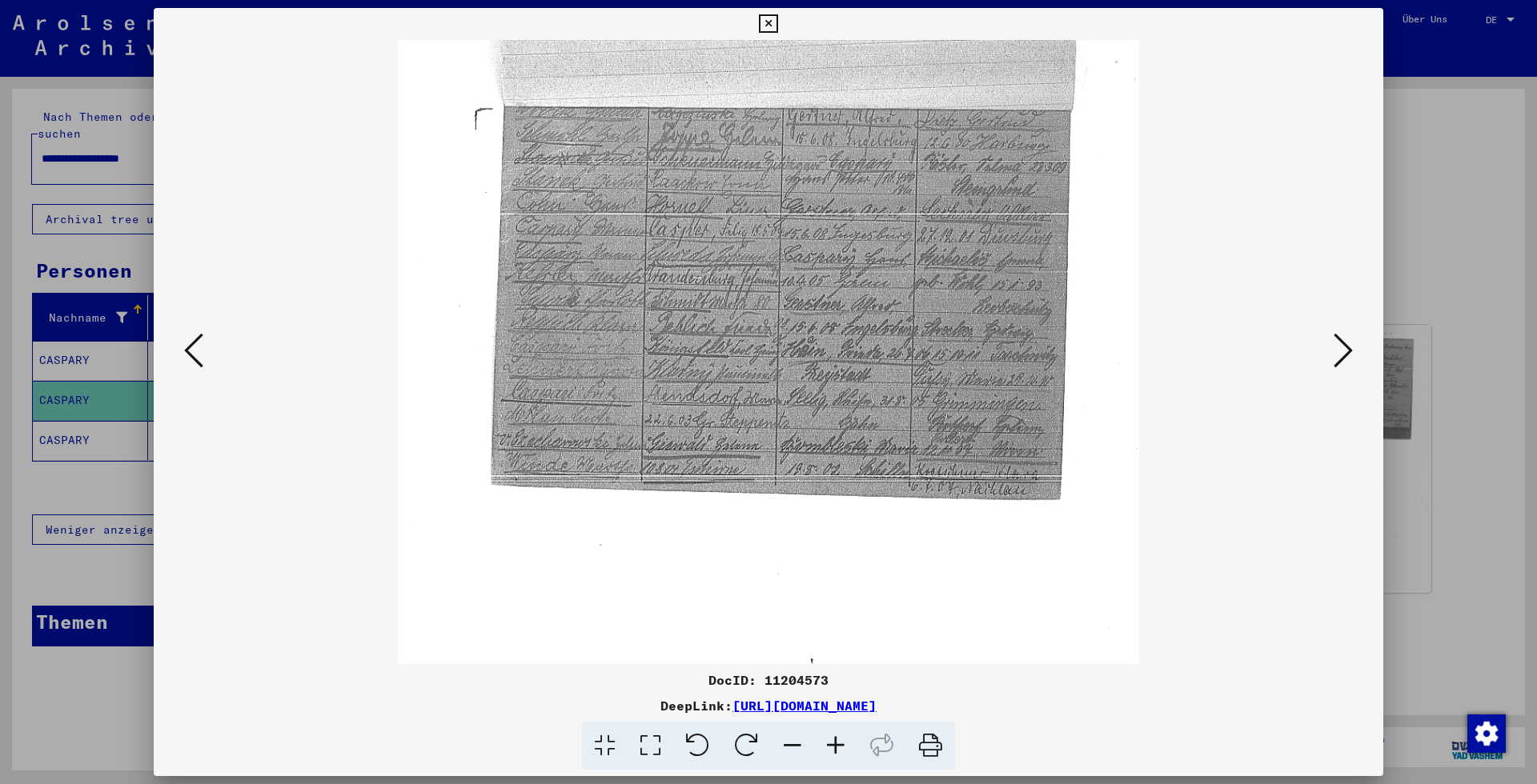
click at [847, 751] on icon at bounding box center [835, 746] width 43 height 49
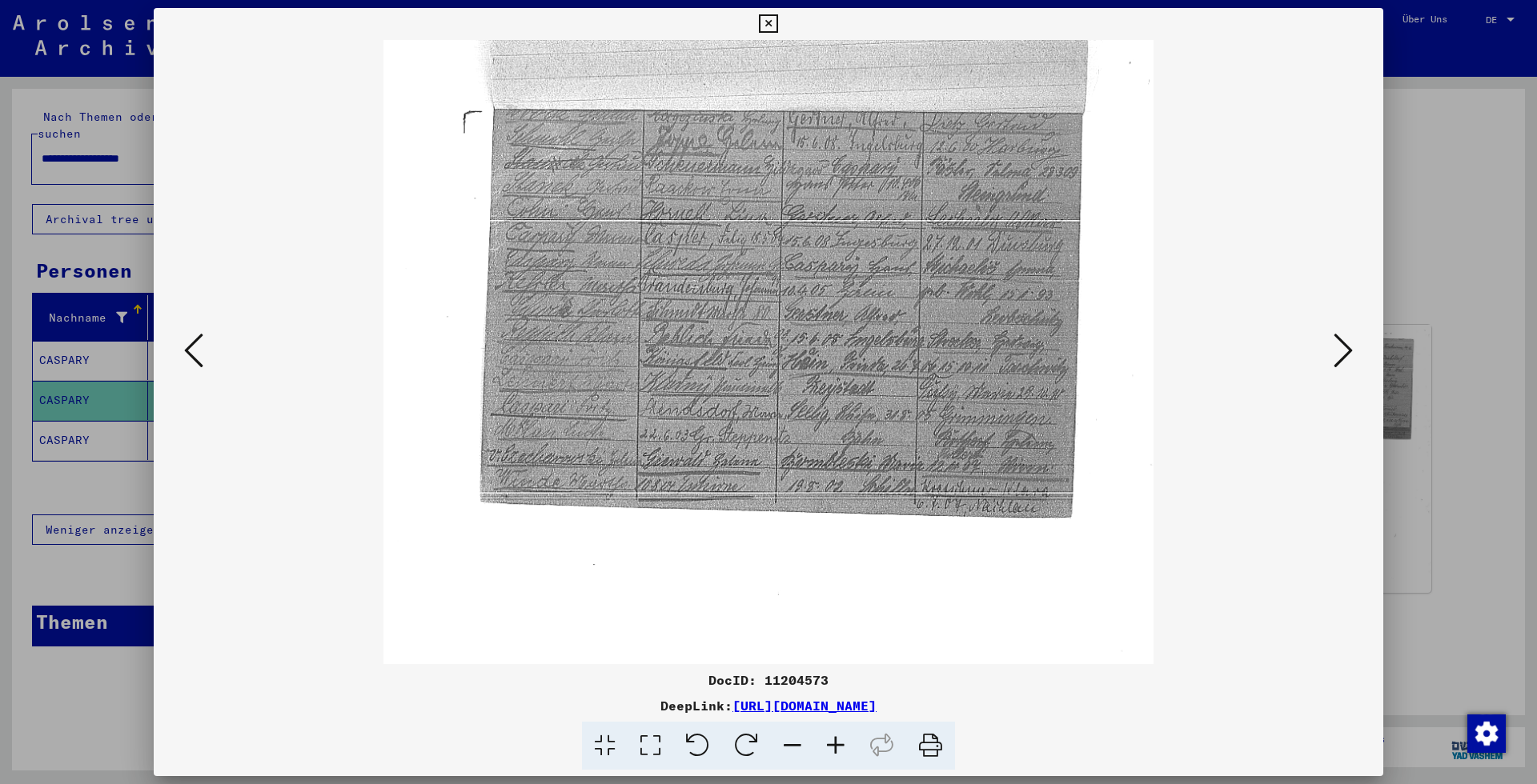
click at [847, 751] on icon at bounding box center [835, 746] width 43 height 49
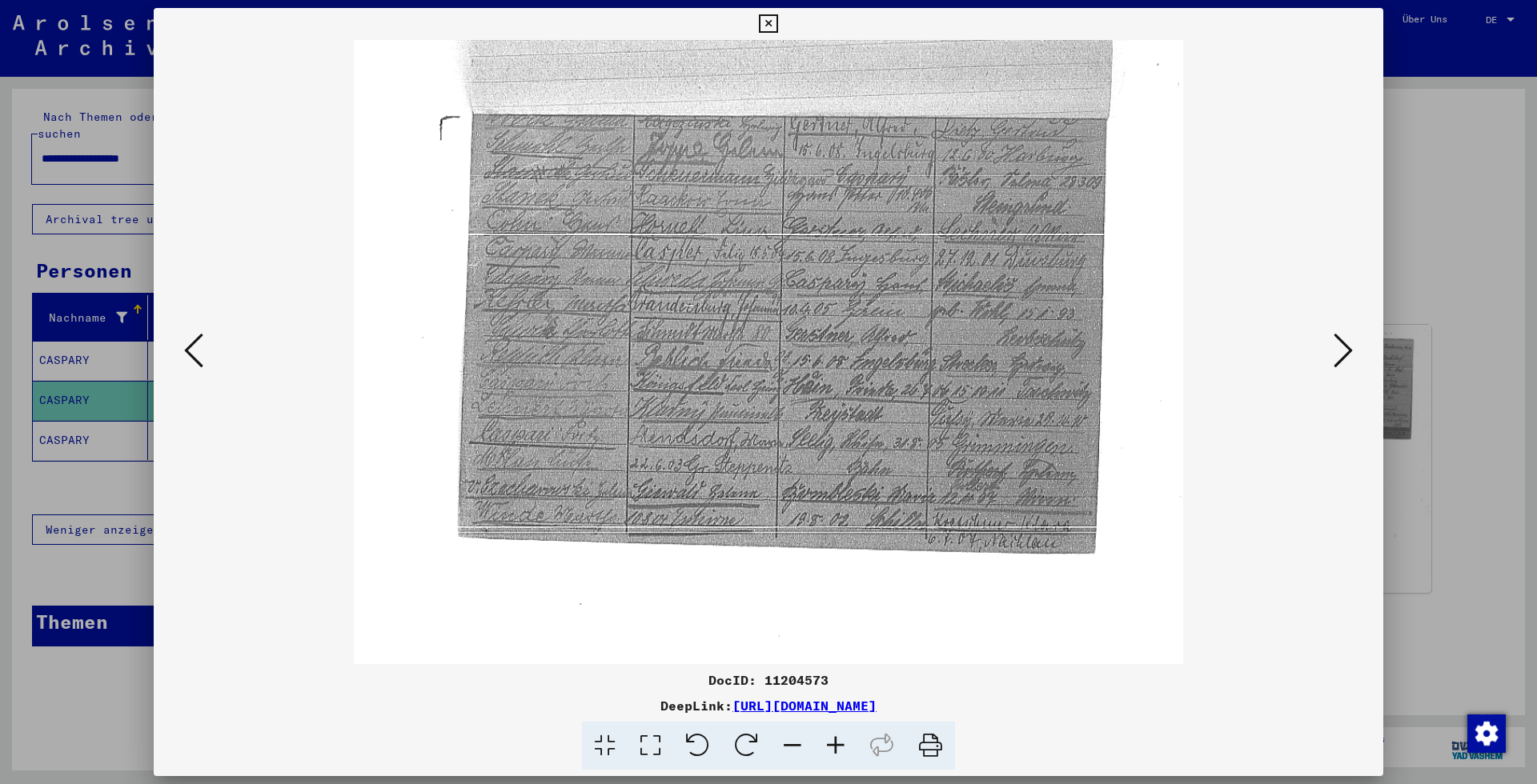
click at [847, 751] on icon at bounding box center [835, 746] width 43 height 49
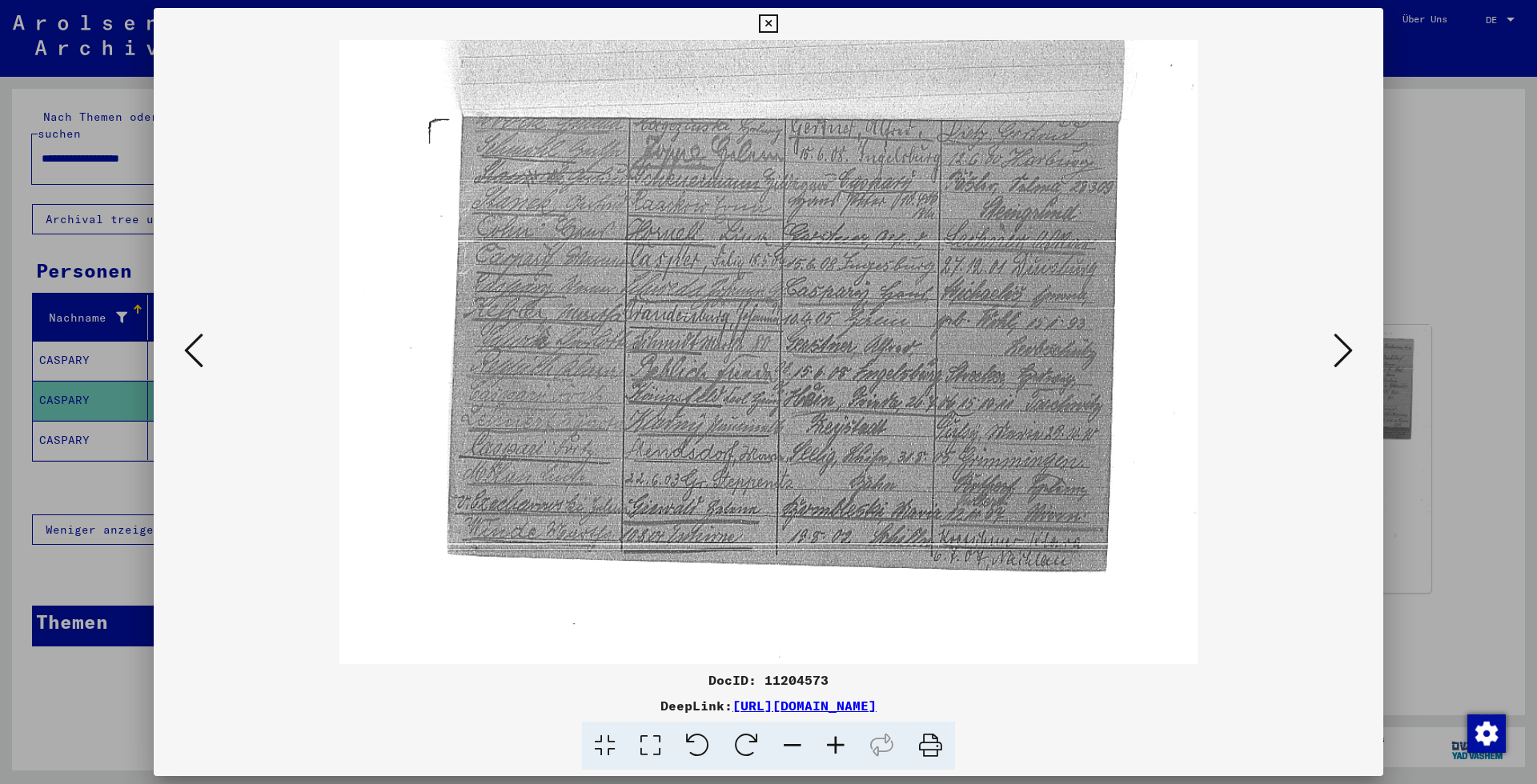
click at [847, 750] on icon at bounding box center [835, 746] width 43 height 49
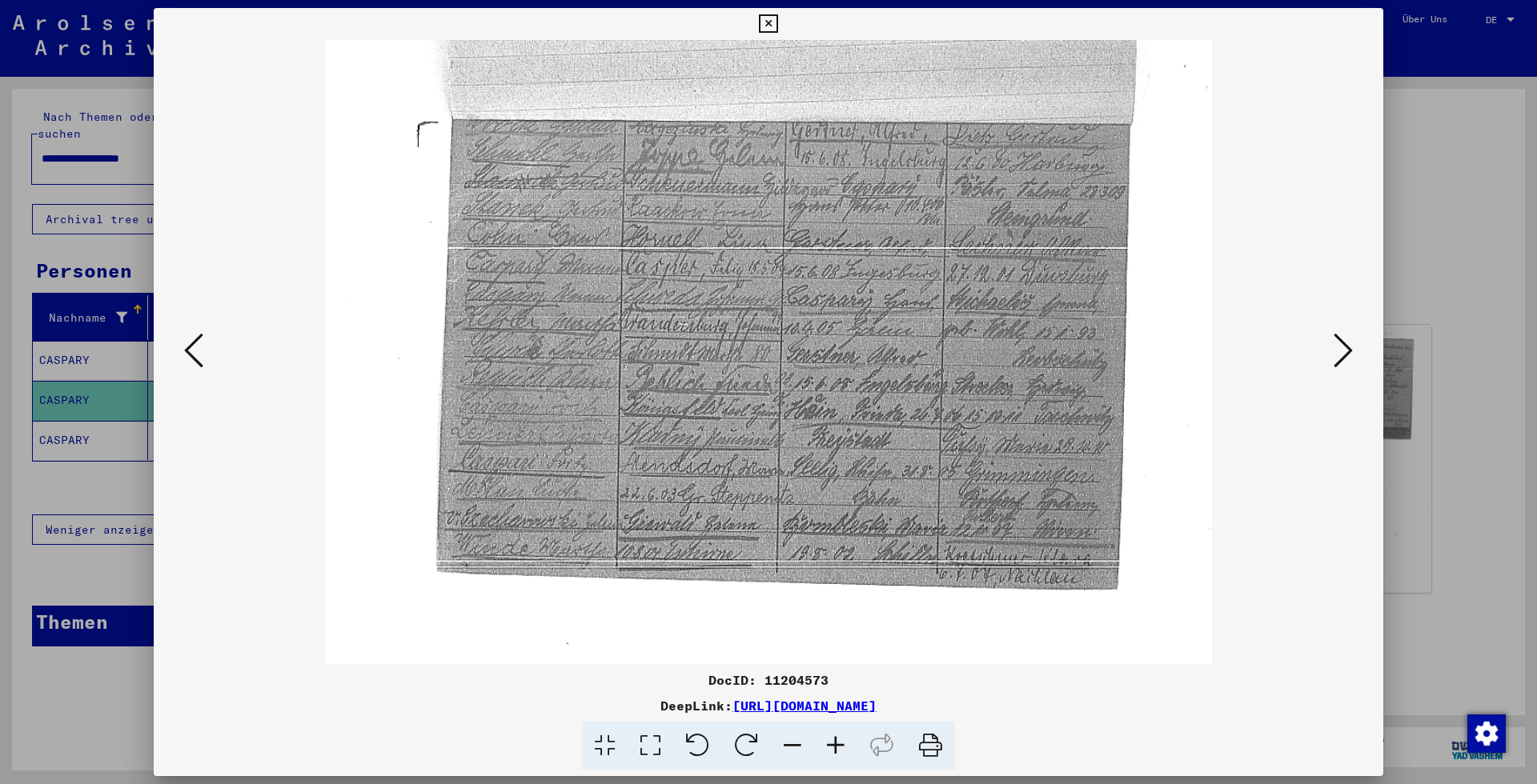
click at [847, 749] on icon at bounding box center [835, 746] width 43 height 49
click at [1341, 354] on icon at bounding box center [1343, 351] width 19 height 38
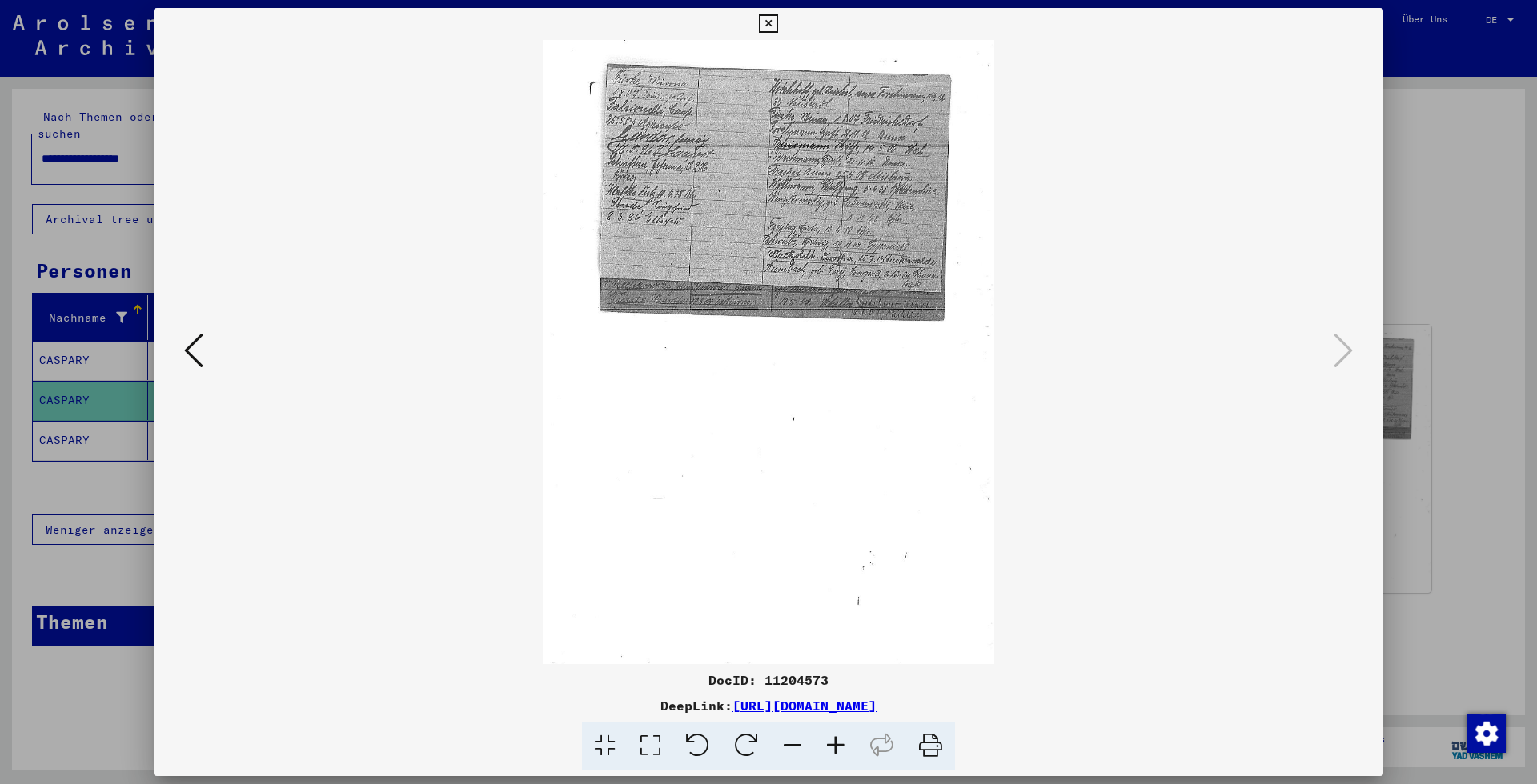
click at [1416, 99] on div at bounding box center [768, 392] width 1537 height 784
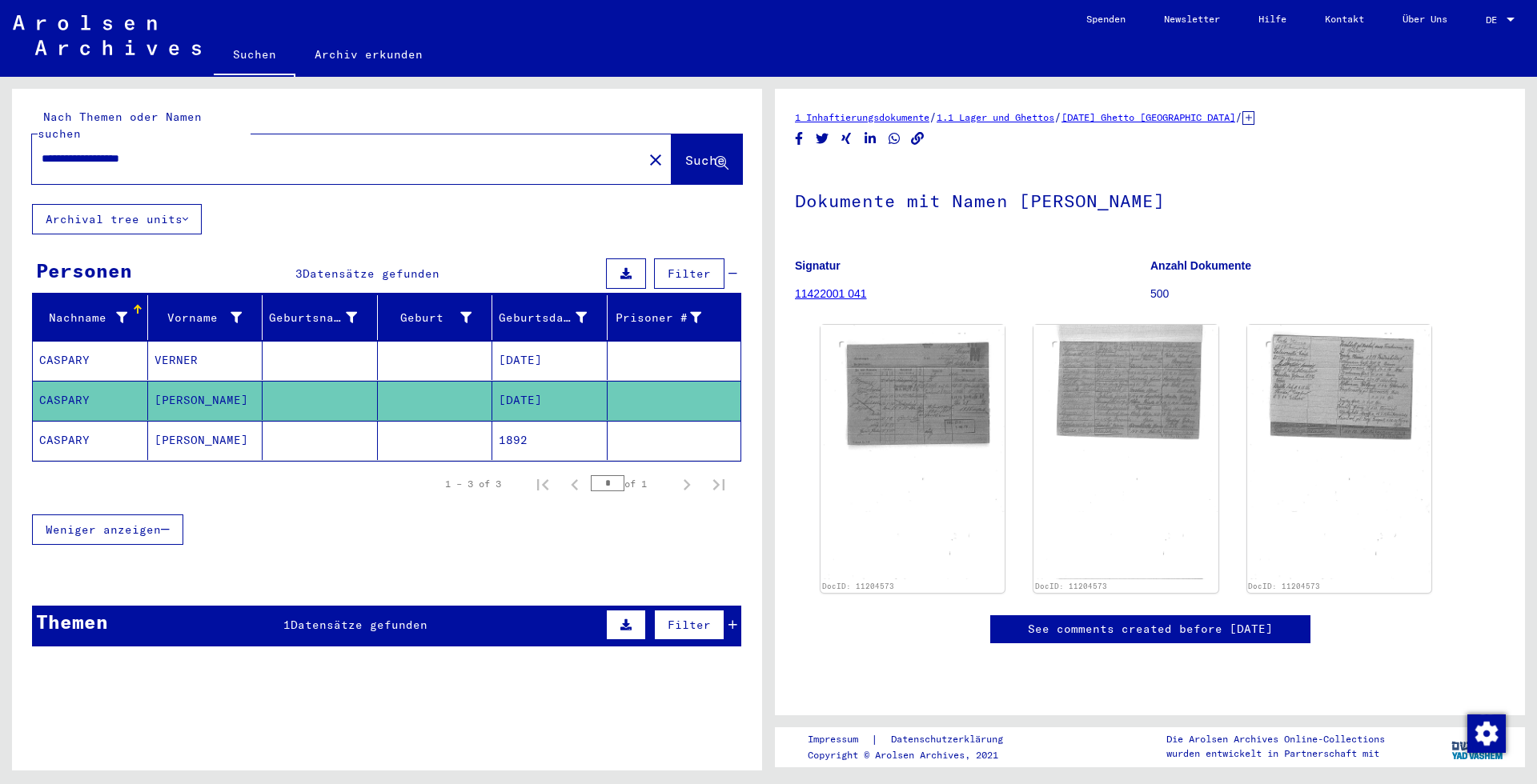
click at [121, 150] on div "**********" at bounding box center [333, 159] width 601 height 36
click at [121, 150] on input "**********" at bounding box center [337, 158] width 591 height 16
type input "**********"
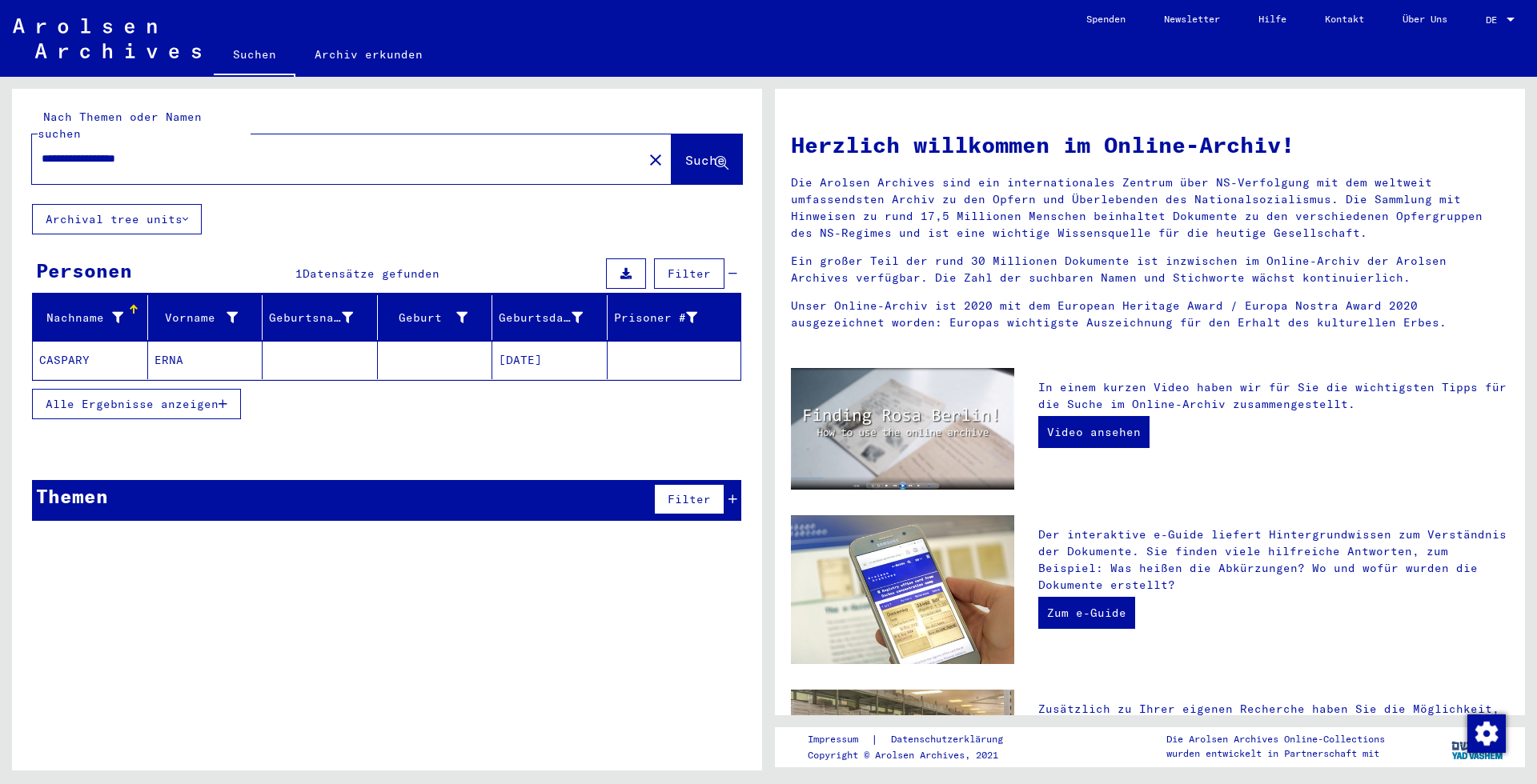
click at [317, 350] on mat-cell at bounding box center [320, 360] width 115 height 38
